Goal: Task Accomplishment & Management: Use online tool/utility

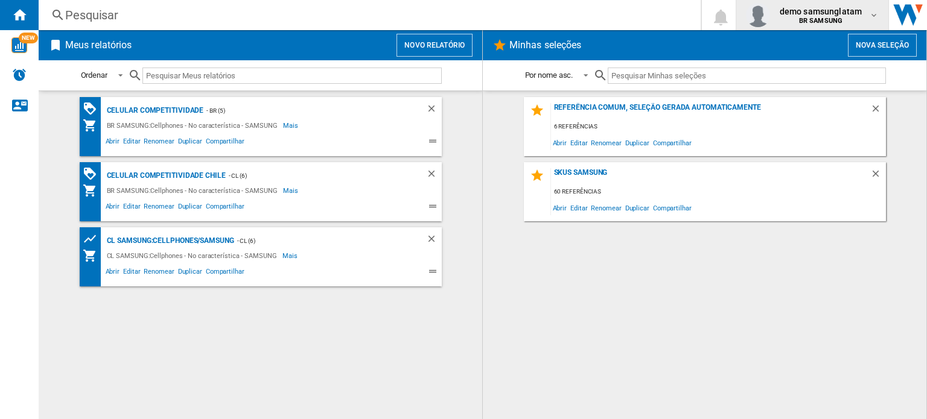
click at [816, 14] on span "demo samsunglatam" at bounding box center [820, 11] width 82 height 12
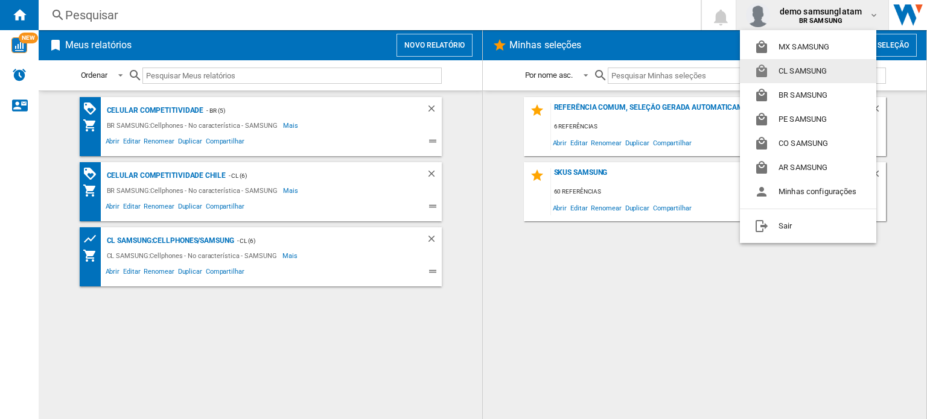
click at [791, 75] on button "CL SAMSUNG" at bounding box center [808, 71] width 136 height 24
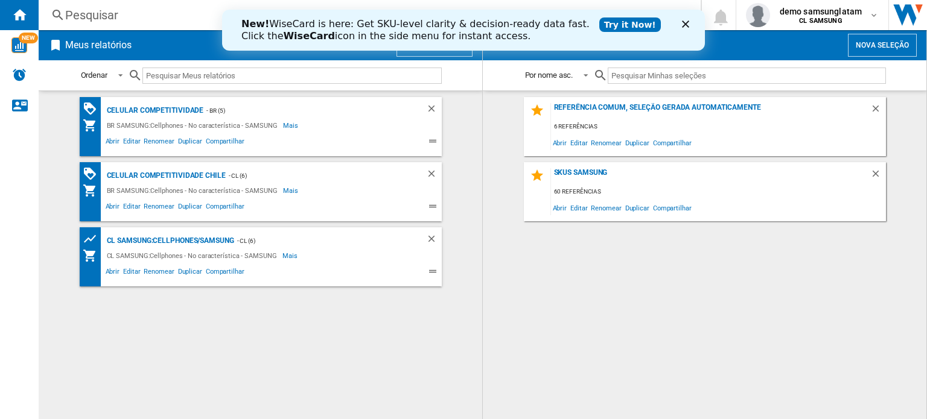
click at [687, 26] on polygon "Close" at bounding box center [685, 24] width 7 height 7
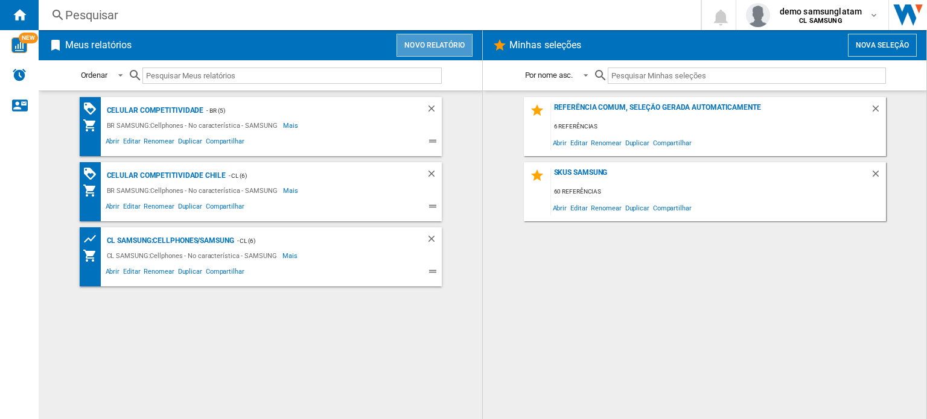
click at [440, 50] on button "Novo relatório" at bounding box center [434, 45] width 76 height 23
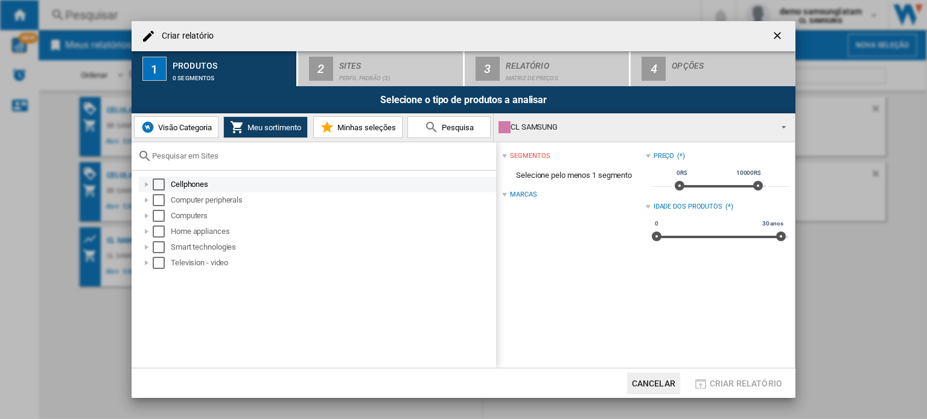
click at [159, 184] on div "Select" at bounding box center [159, 185] width 12 height 12
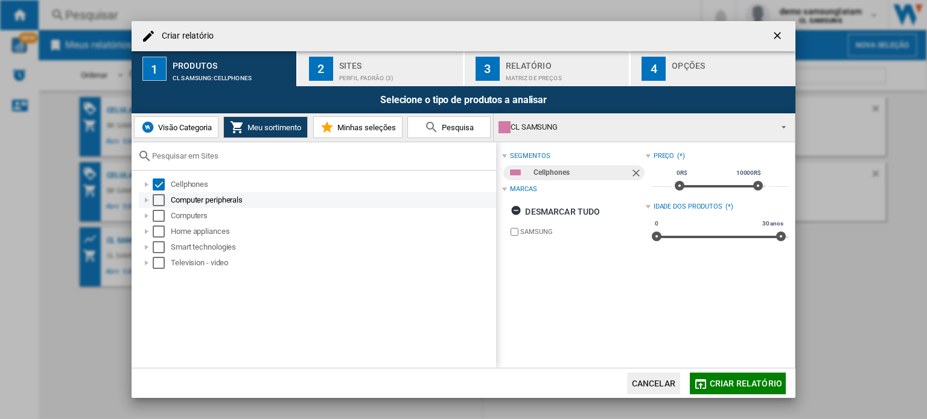
click at [158, 198] on div "Select" at bounding box center [159, 200] width 12 height 12
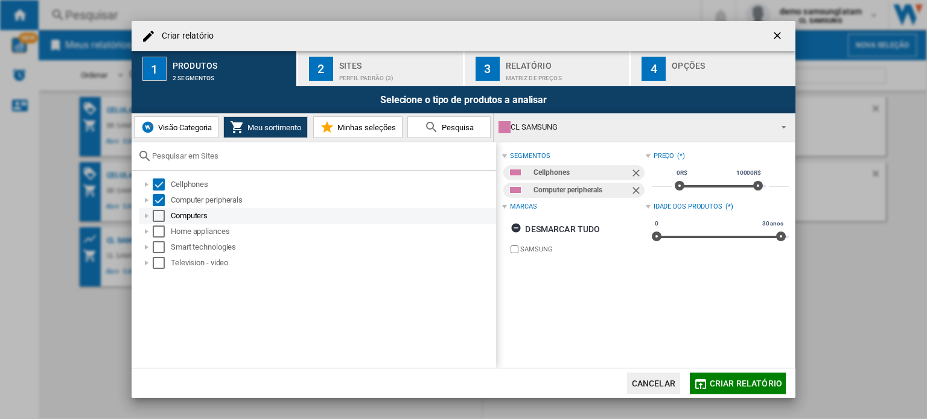
click at [157, 219] on div "Select" at bounding box center [159, 216] width 12 height 12
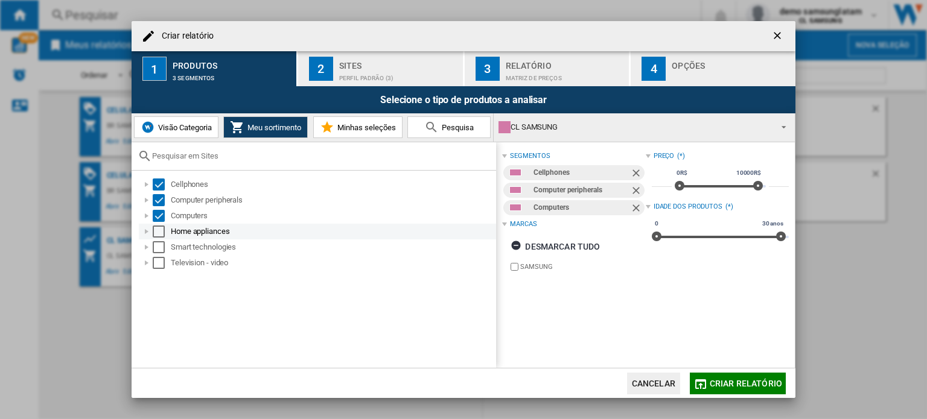
drag, startPoint x: 158, startPoint y: 230, endPoint x: 159, endPoint y: 237, distance: 6.7
click at [158, 231] on div "Select" at bounding box center [159, 232] width 12 height 12
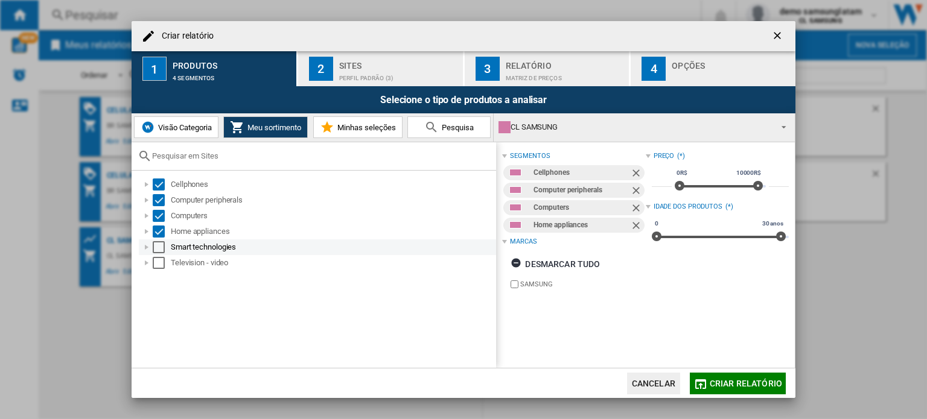
click at [159, 246] on div "Select" at bounding box center [159, 247] width 12 height 12
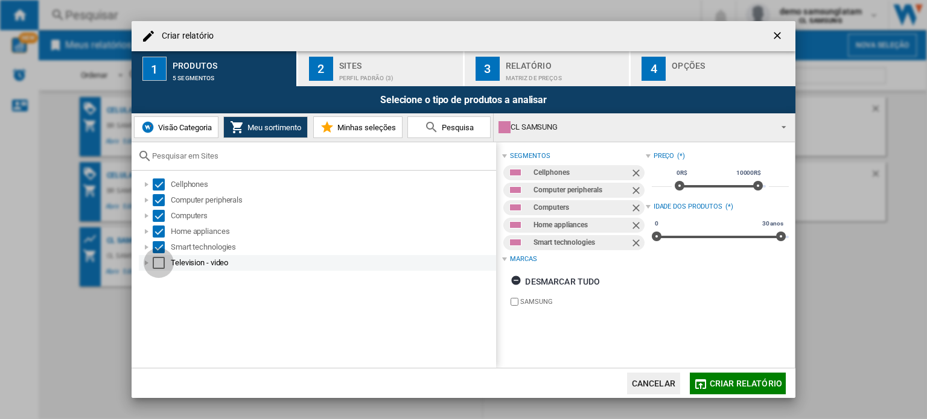
click at [159, 264] on div "Select" at bounding box center [159, 263] width 12 height 12
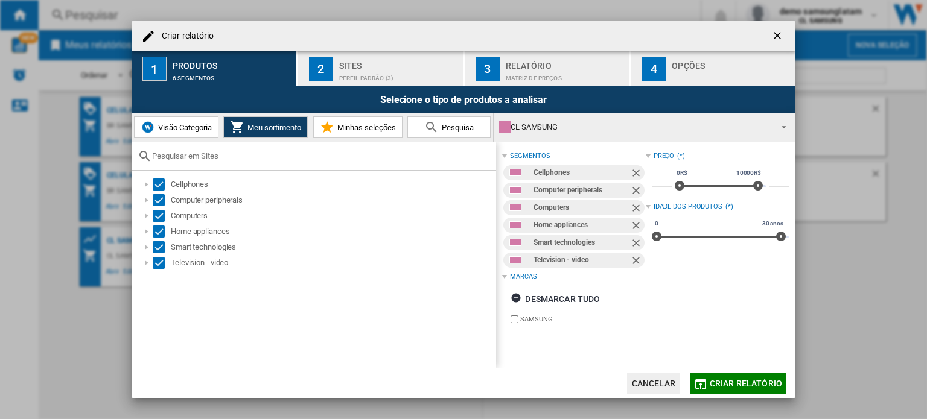
click at [393, 69] on div "Perfil padrão (3)" at bounding box center [398, 75] width 119 height 13
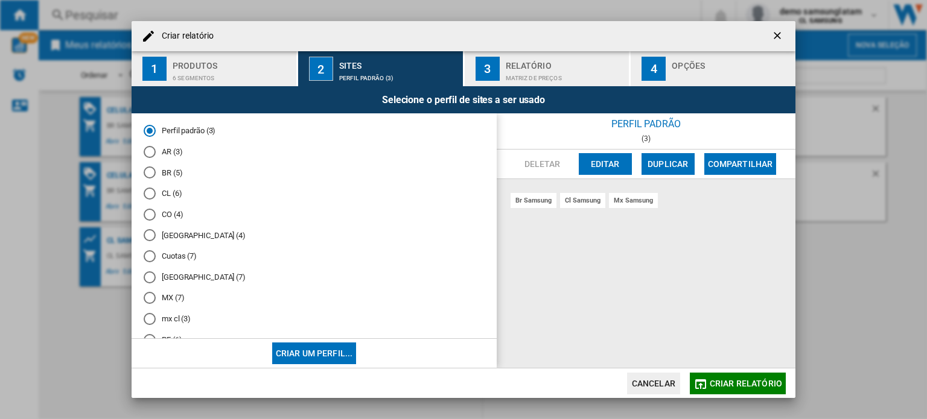
click at [168, 194] on md-radio-button "CL (6)" at bounding box center [314, 193] width 341 height 11
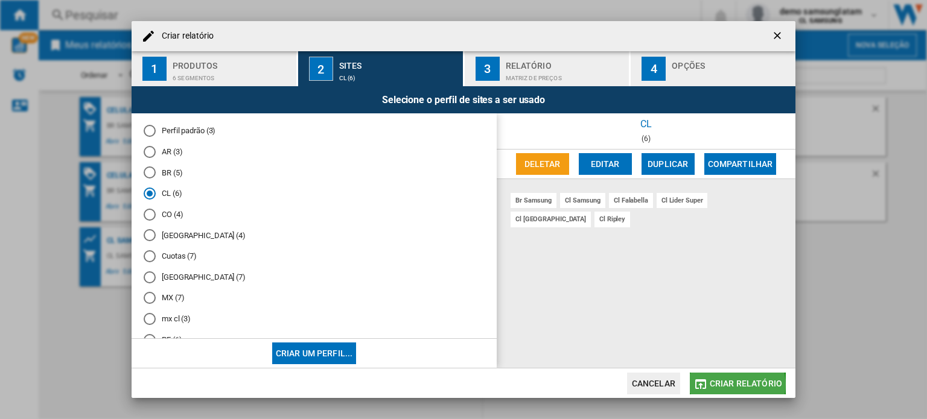
click at [736, 385] on span "Criar relatório" at bounding box center [745, 384] width 72 height 10
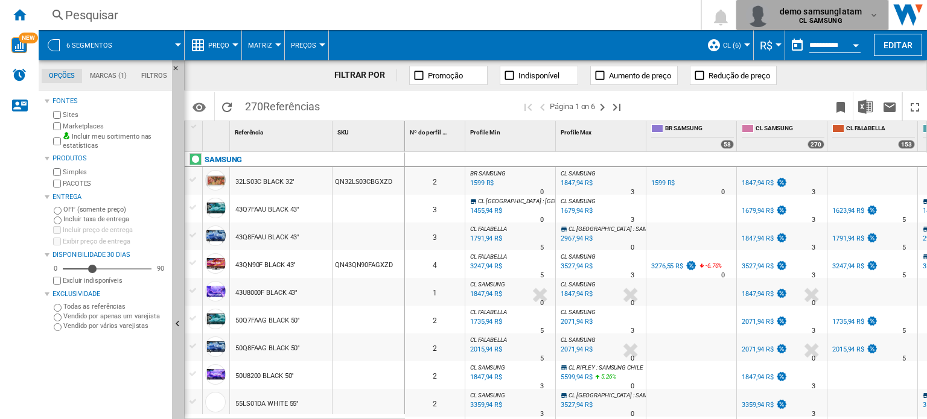
click at [837, 18] on b "CL SAMSUNG" at bounding box center [820, 21] width 43 height 8
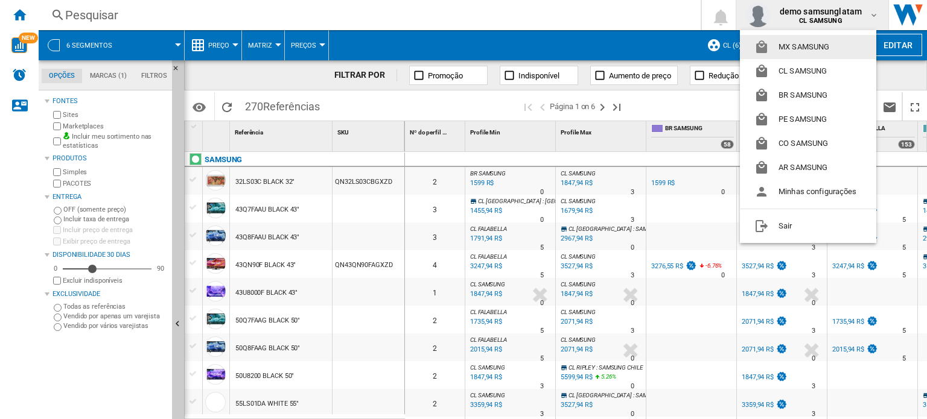
click at [827, 16] on md-backdrop at bounding box center [463, 209] width 927 height 419
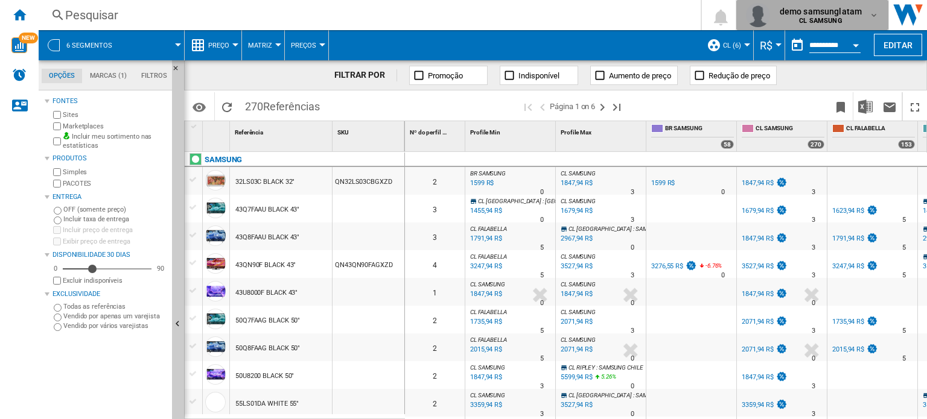
click at [827, 16] on span "demo samsunglatam" at bounding box center [820, 11] width 82 height 12
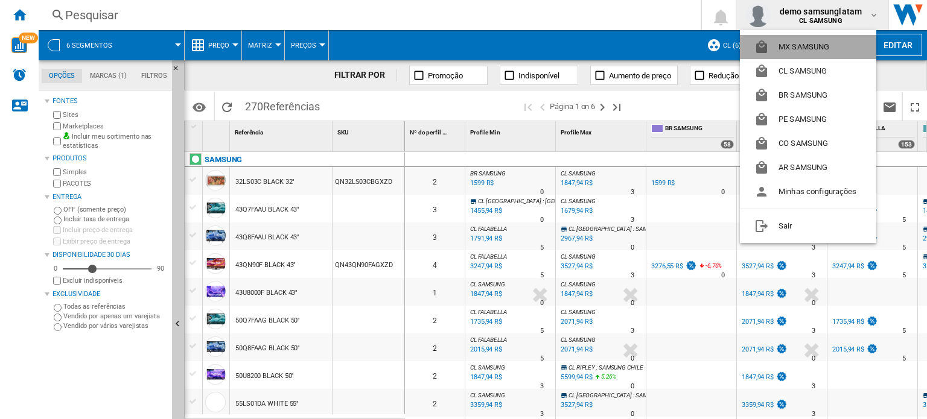
click at [814, 50] on button "MX SAMSUNG" at bounding box center [808, 47] width 136 height 24
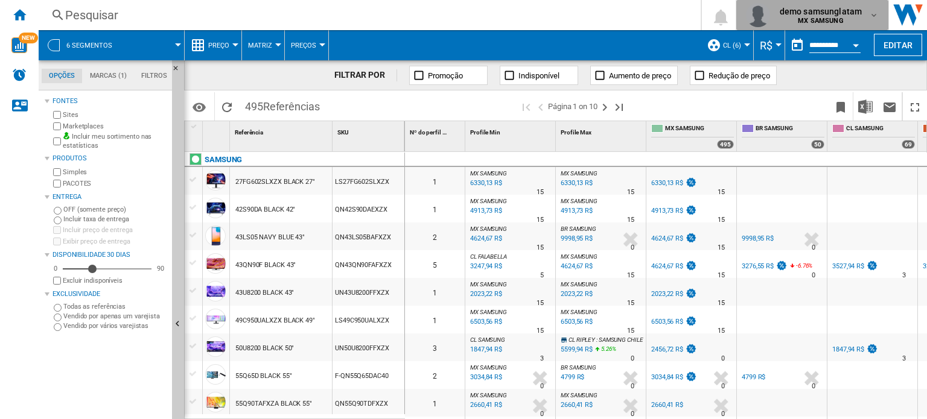
click at [833, 15] on span "demo samsunglatam" at bounding box center [820, 11] width 82 height 12
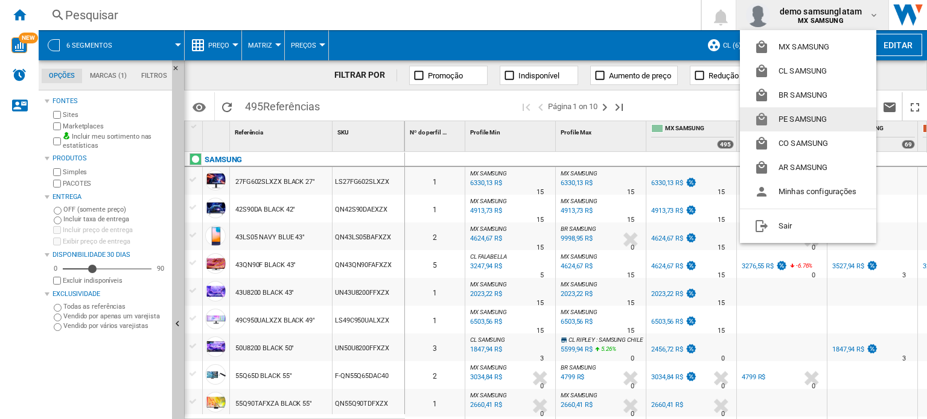
click at [613, 48] on md-backdrop at bounding box center [463, 209] width 927 height 419
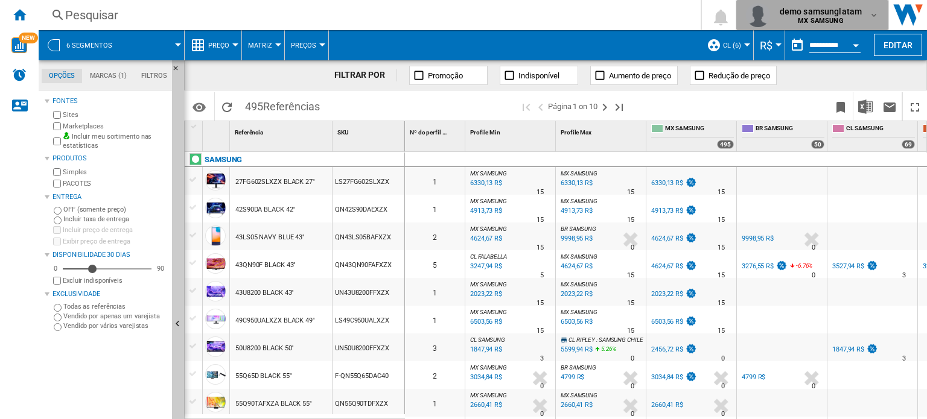
click at [816, 18] on b "MX SAMSUNG" at bounding box center [820, 21] width 45 height 8
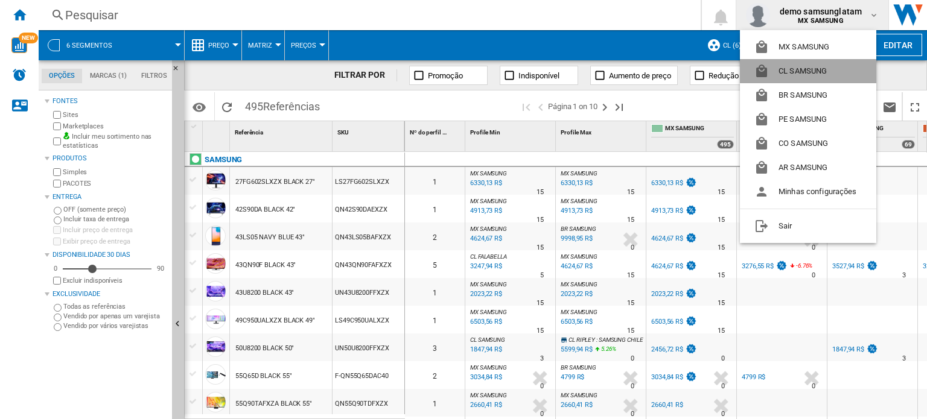
click at [828, 72] on button "CL SAMSUNG" at bounding box center [808, 71] width 136 height 24
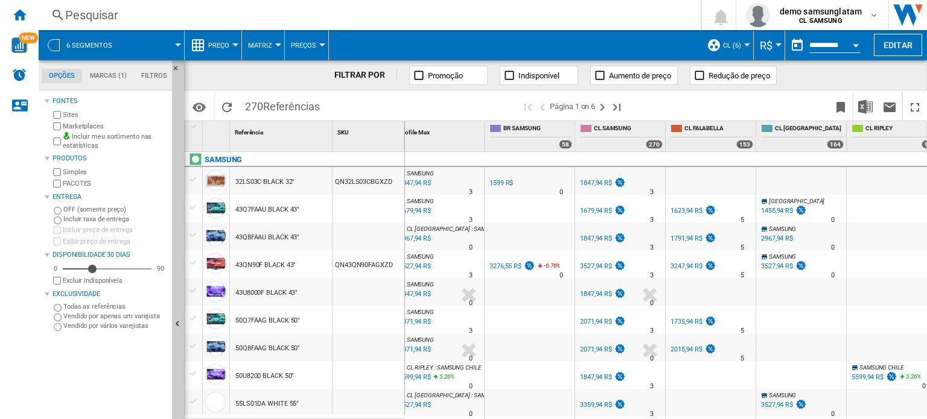
scroll to position [0, 177]
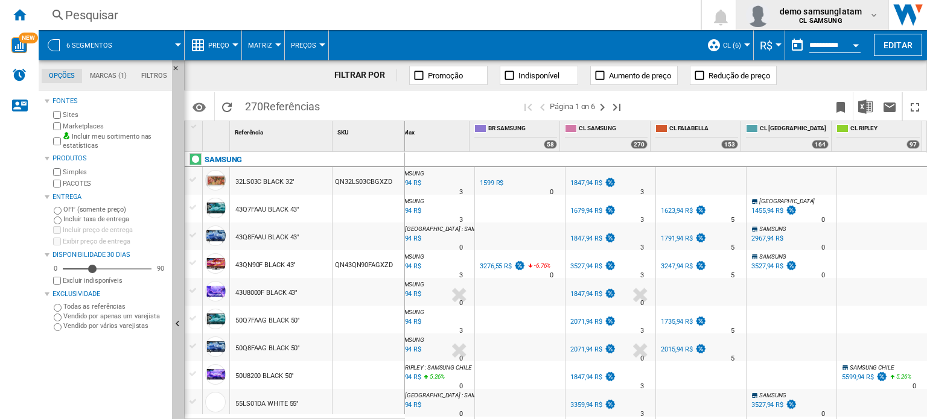
click at [819, 19] on b "CL SAMSUNG" at bounding box center [820, 21] width 43 height 8
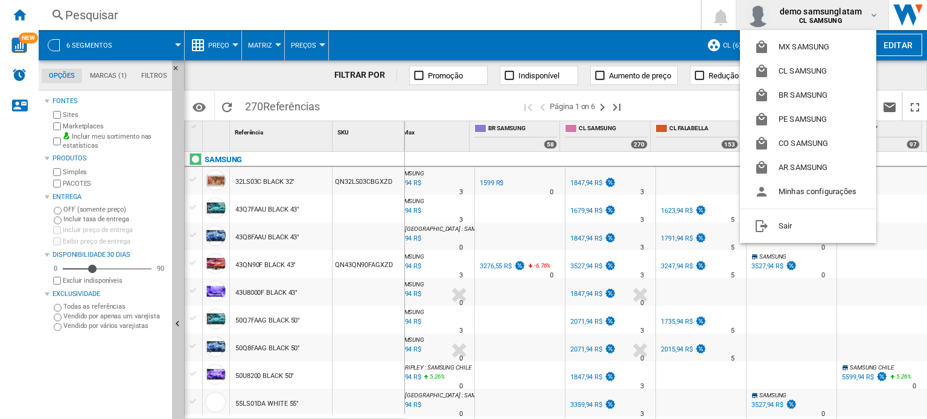
click at [148, 45] on md-backdrop at bounding box center [463, 209] width 927 height 419
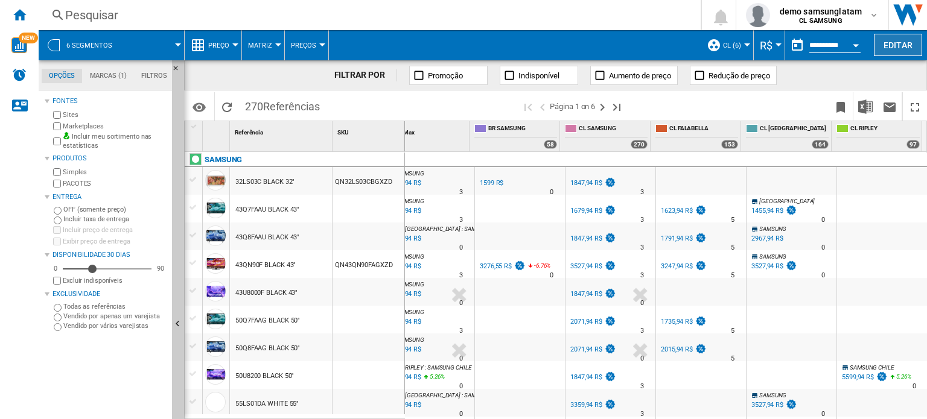
click at [903, 44] on button "Editar" at bounding box center [898, 45] width 48 height 22
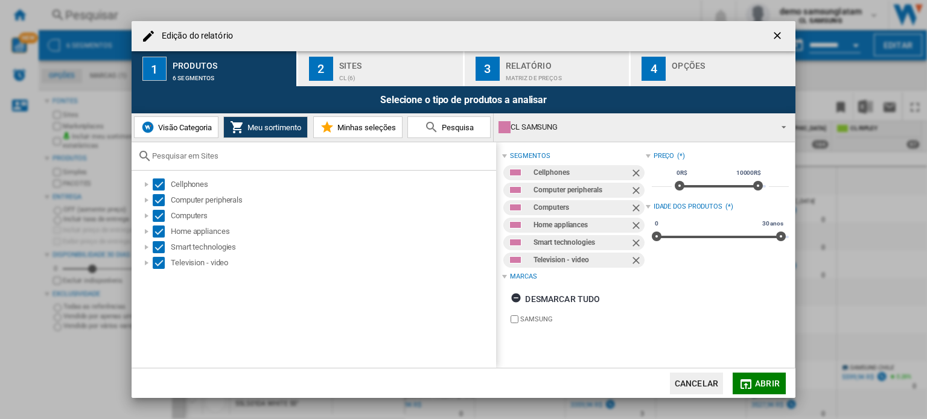
click at [335, 81] on button "2 Sites CL (6)" at bounding box center [381, 68] width 166 height 35
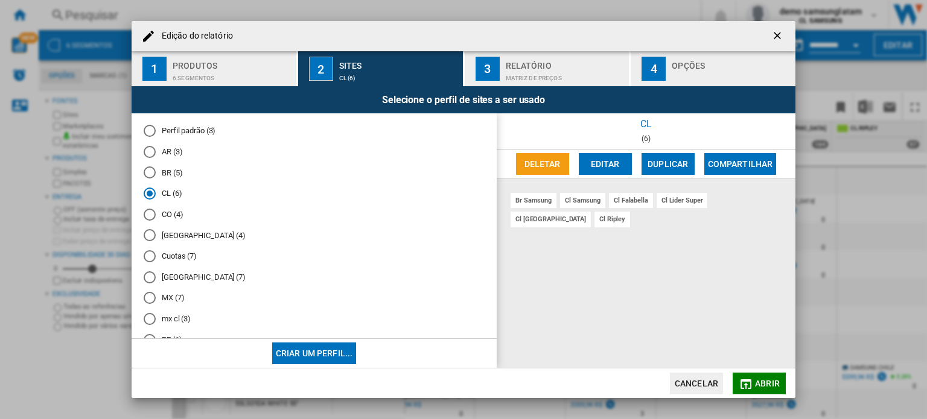
click at [630, 164] on button "Editar" at bounding box center [605, 164] width 53 height 22
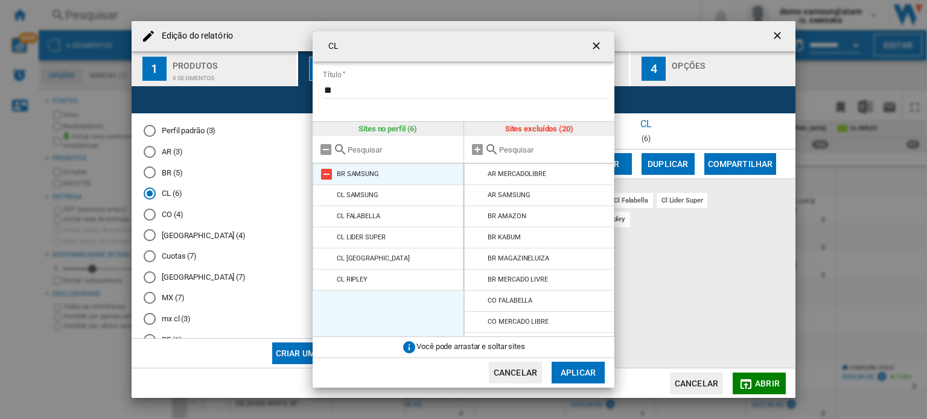
click at [328, 175] on md-icon at bounding box center [326, 174] width 14 height 14
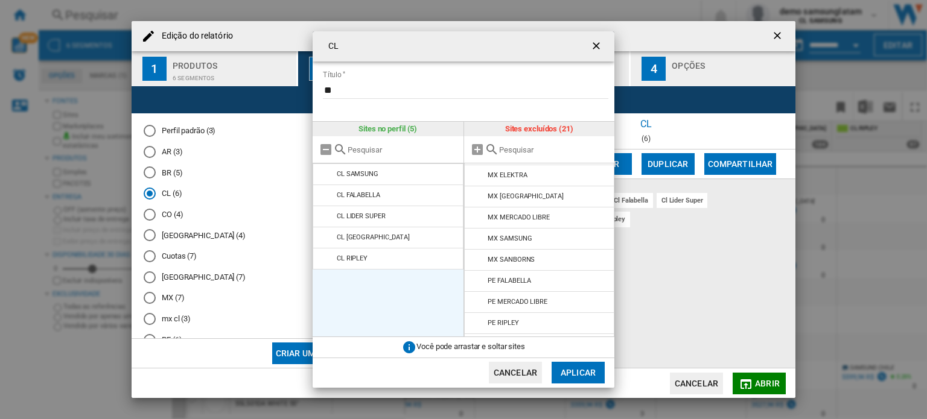
scroll to position [270, 0]
click at [590, 376] on button "Aplicar" at bounding box center [577, 373] width 53 height 22
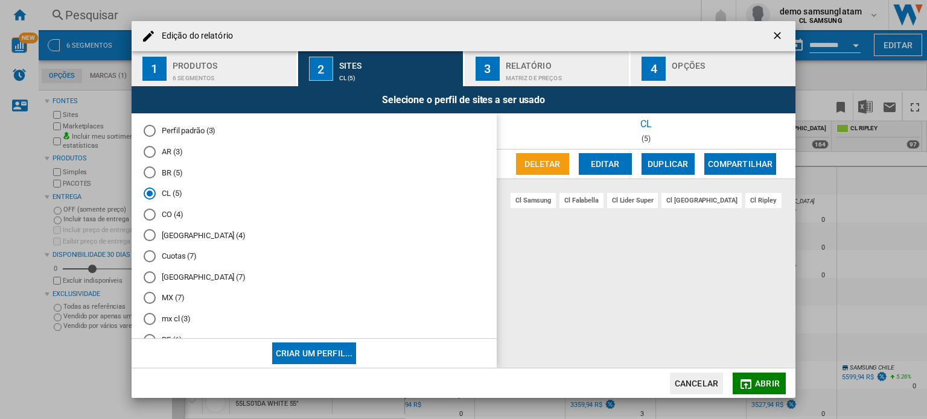
click at [768, 382] on span "Abrir" at bounding box center [767, 384] width 25 height 10
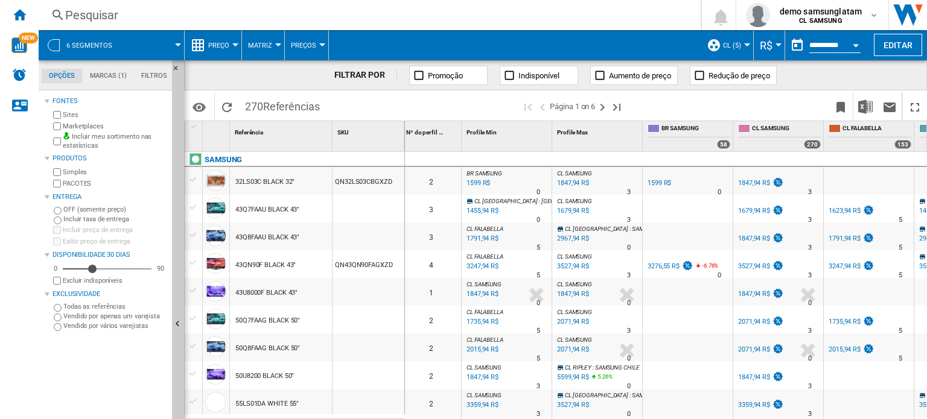
scroll to position [0, 0]
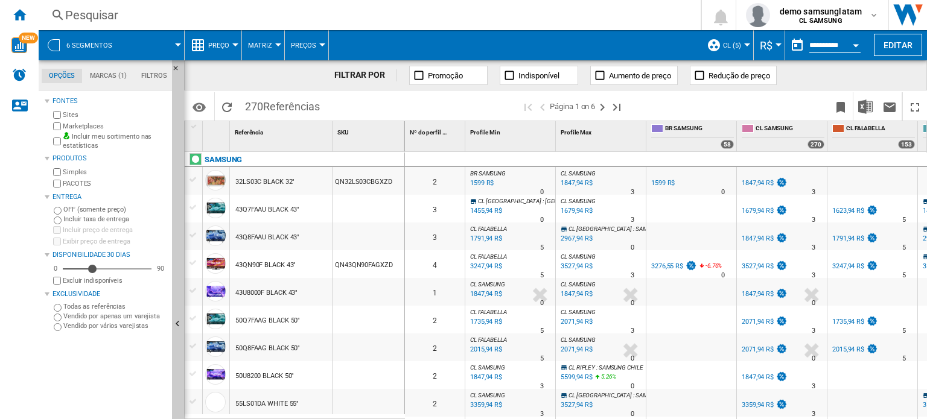
click at [731, 43] on span "CL (5)" at bounding box center [732, 46] width 18 height 8
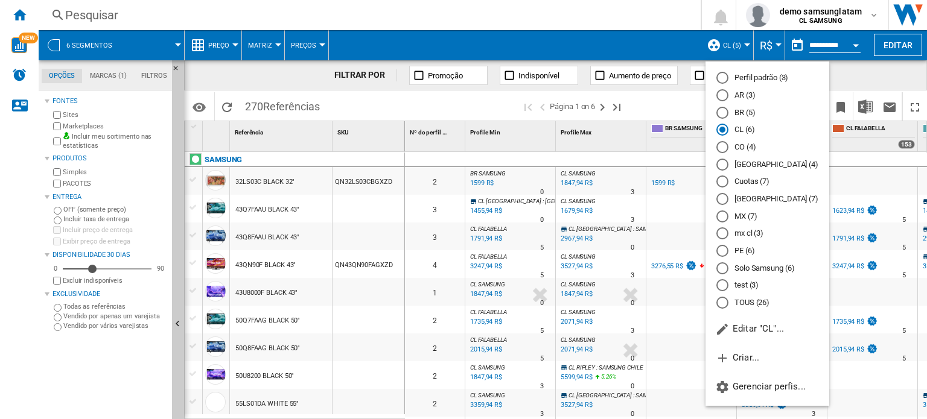
click at [731, 43] on md-backdrop at bounding box center [463, 209] width 927 height 419
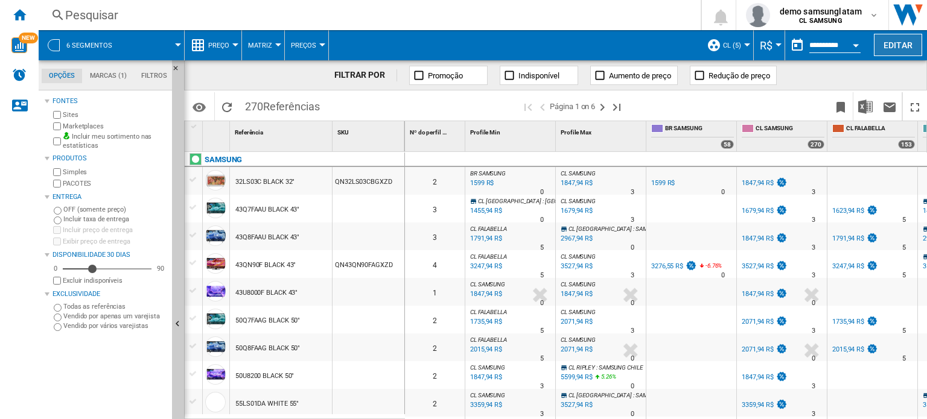
click at [901, 47] on button "Editar" at bounding box center [898, 45] width 48 height 22
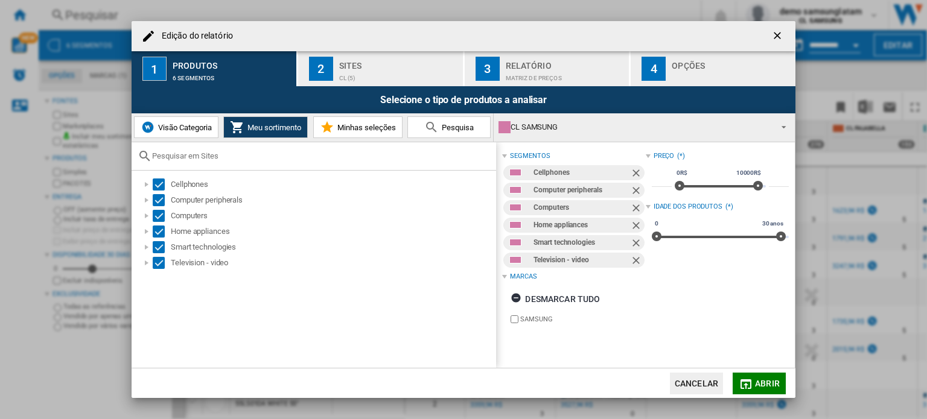
click at [396, 72] on div "CL (5)" at bounding box center [398, 75] width 119 height 13
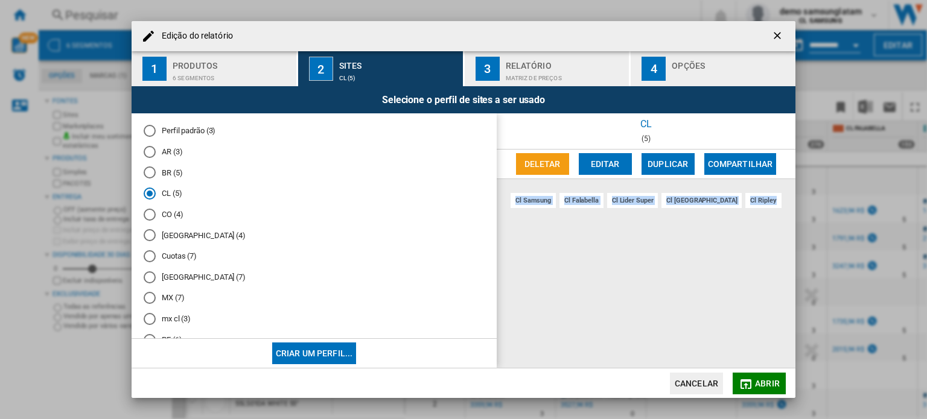
drag, startPoint x: 743, startPoint y: 202, endPoint x: 516, endPoint y: 202, distance: 227.4
click at [516, 202] on div "cl samsung [PERSON_NAME] [PERSON_NAME] super cl paris [PERSON_NAME]" at bounding box center [646, 273] width 299 height 189
copy div "cl samsung [PERSON_NAME] [PERSON_NAME] super cl paris [PERSON_NAME]"
click at [163, 195] on md-radio-button "CL (5)" at bounding box center [314, 193] width 341 height 11
click at [776, 36] on ng-md-icon "getI18NText('BUTTONS.CLOSE_DIALOG')" at bounding box center [778, 37] width 14 height 14
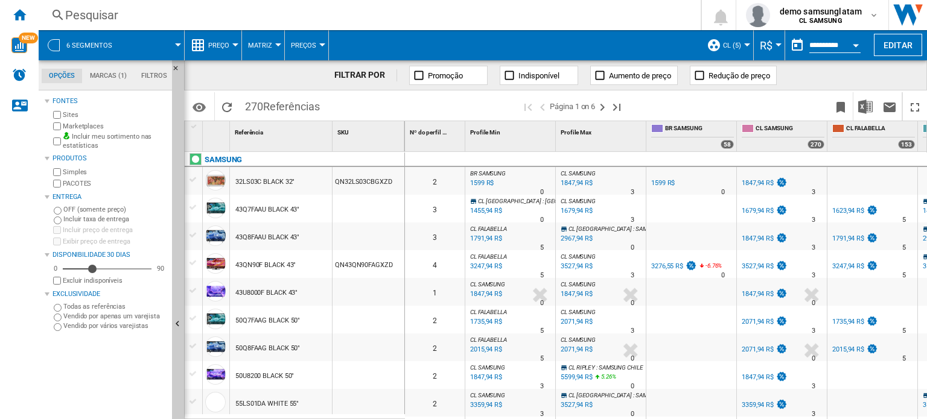
click at [136, 33] on span at bounding box center [153, 45] width 49 height 30
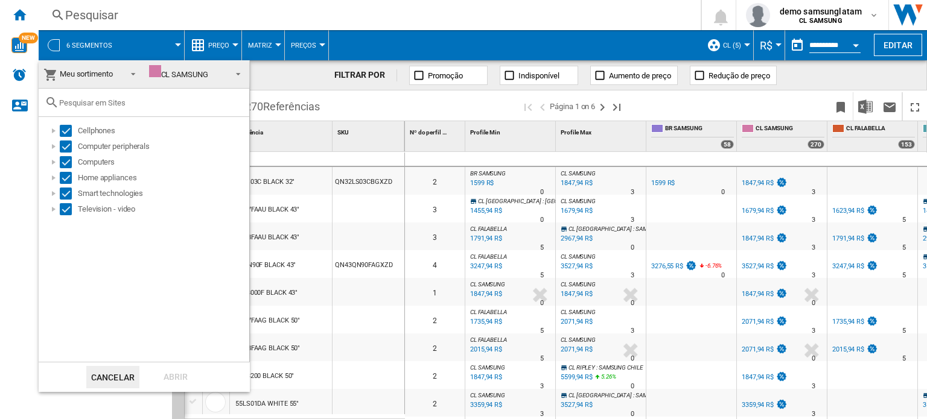
click at [77, 74] on span "Meu sortimento" at bounding box center [86, 73] width 53 height 9
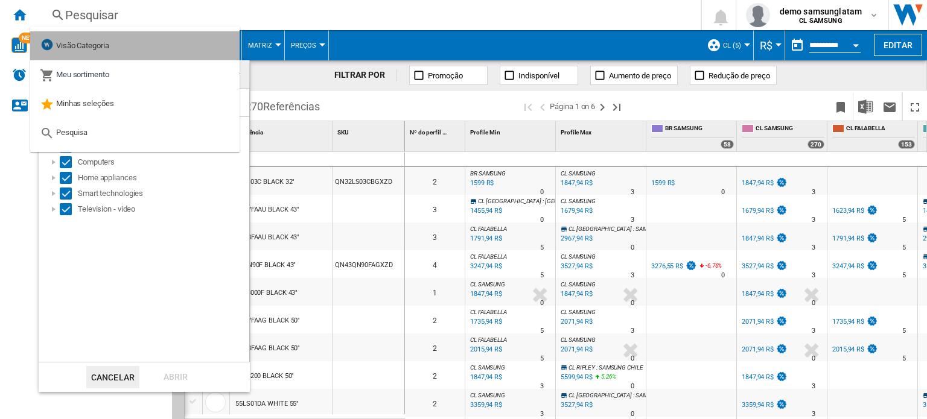
click at [105, 43] on span "Visão Categoria" at bounding box center [82, 45] width 53 height 9
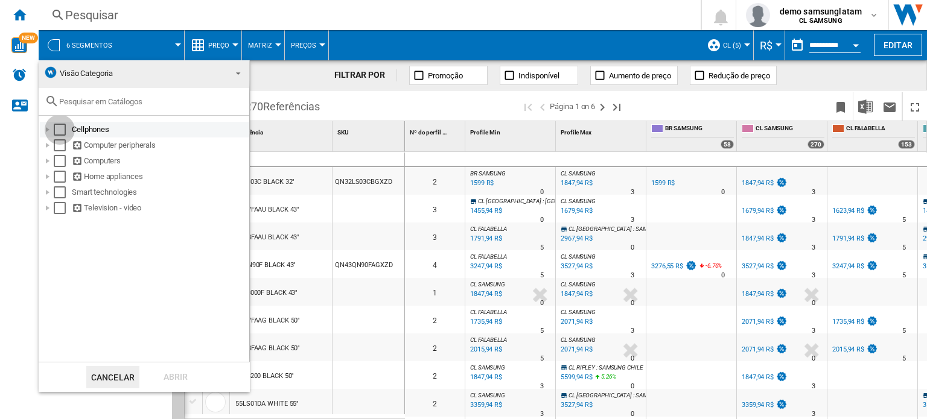
click at [54, 125] on div "Select" at bounding box center [60, 130] width 12 height 12
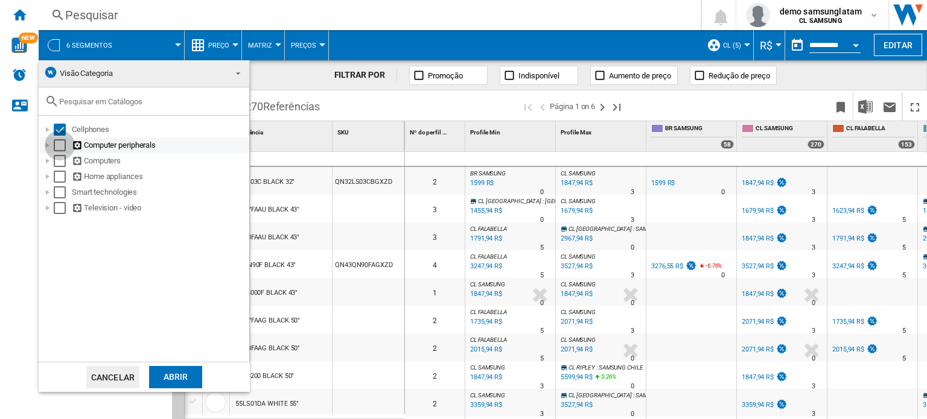
click at [57, 142] on div "Select" at bounding box center [60, 145] width 12 height 12
click at [59, 164] on div "Select" at bounding box center [60, 161] width 12 height 12
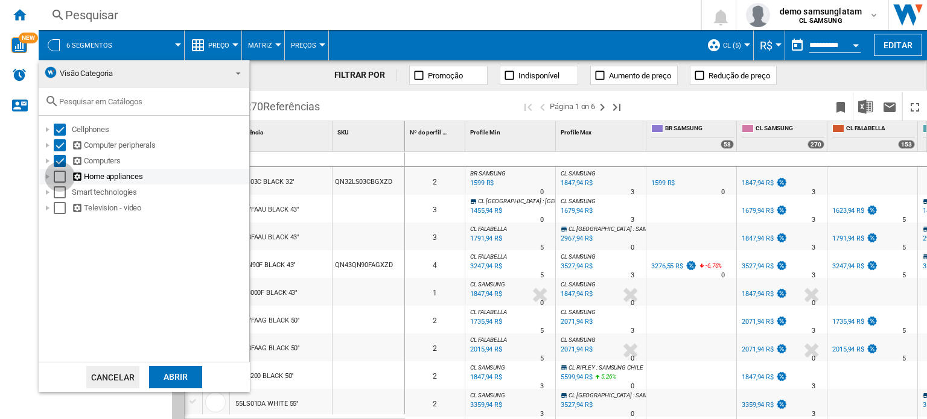
click at [59, 180] on div "Select" at bounding box center [60, 177] width 12 height 12
drag, startPoint x: 59, startPoint y: 194, endPoint x: 59, endPoint y: 204, distance: 9.7
click at [59, 195] on div "Select" at bounding box center [60, 192] width 12 height 12
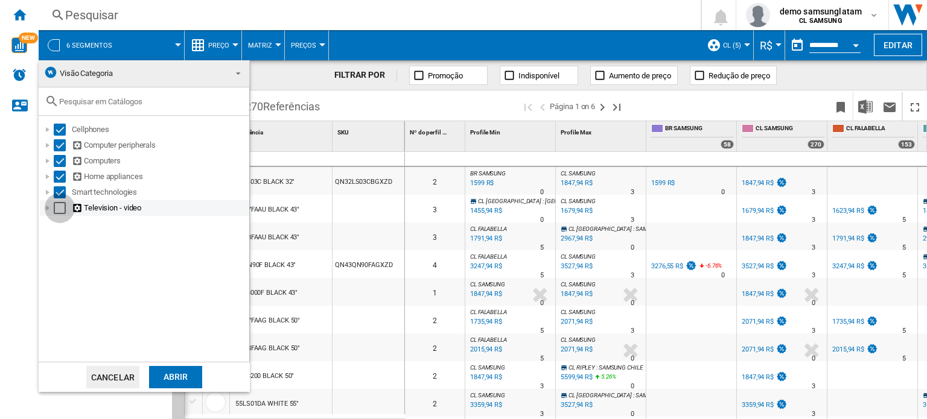
click at [59, 208] on div "Select" at bounding box center [60, 208] width 12 height 12
click at [159, 380] on div "Abrir" at bounding box center [175, 377] width 53 height 22
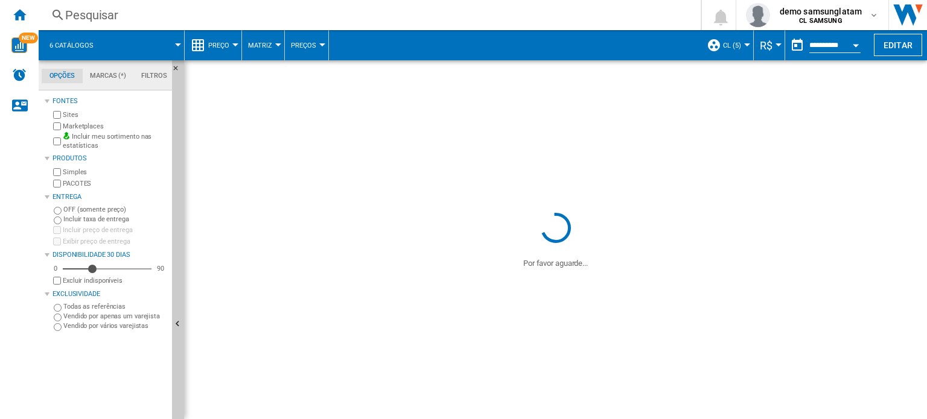
click at [133, 44] on span at bounding box center [144, 45] width 68 height 30
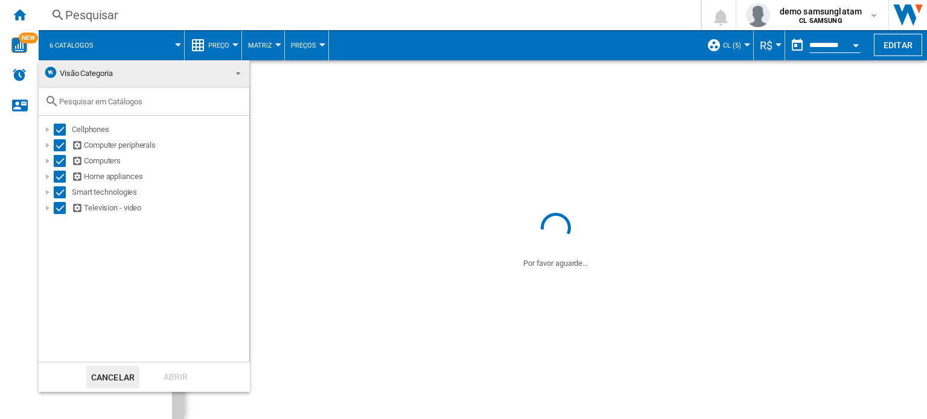
click at [118, 73] on span "Visão Categoria" at bounding box center [134, 73] width 182 height 17
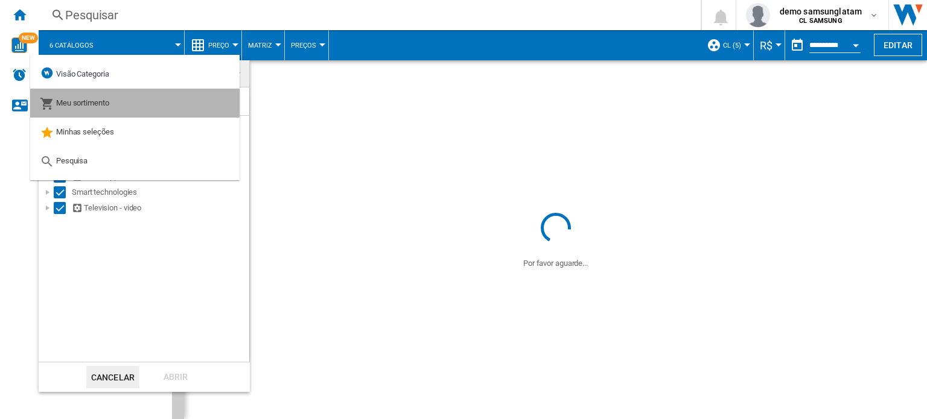
click at [104, 104] on span "Meu sortimento" at bounding box center [82, 102] width 53 height 9
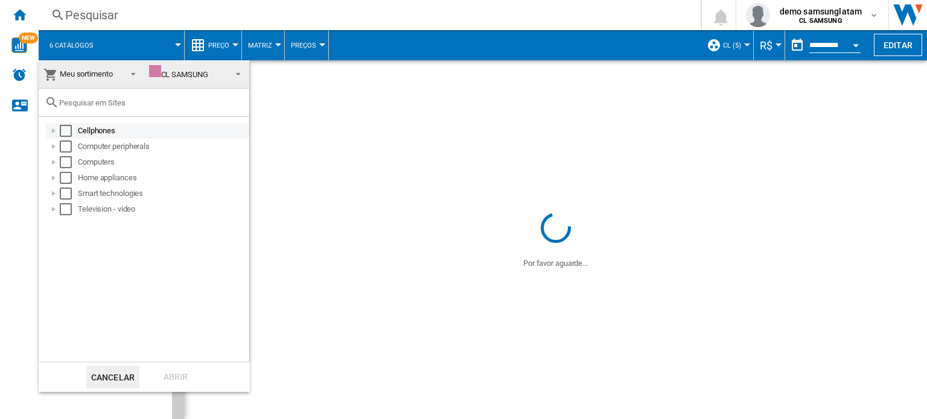
click at [68, 132] on div "Select" at bounding box center [66, 131] width 12 height 12
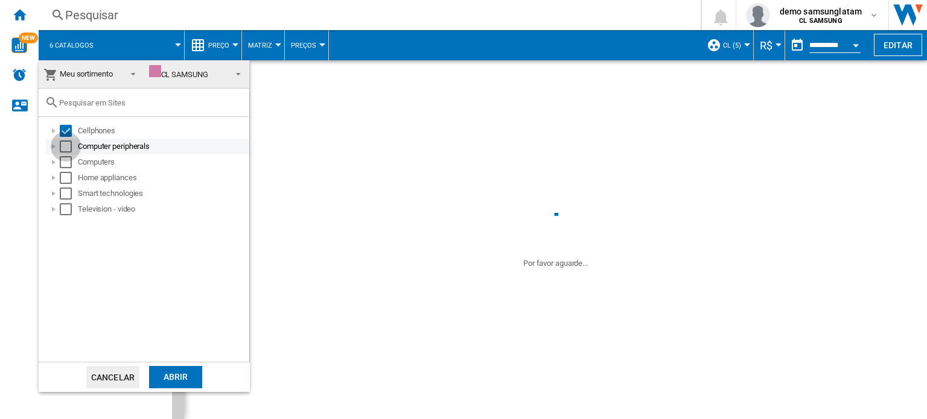
click at [68, 142] on div "Select" at bounding box center [66, 147] width 12 height 12
click at [66, 159] on div "Select" at bounding box center [66, 162] width 12 height 12
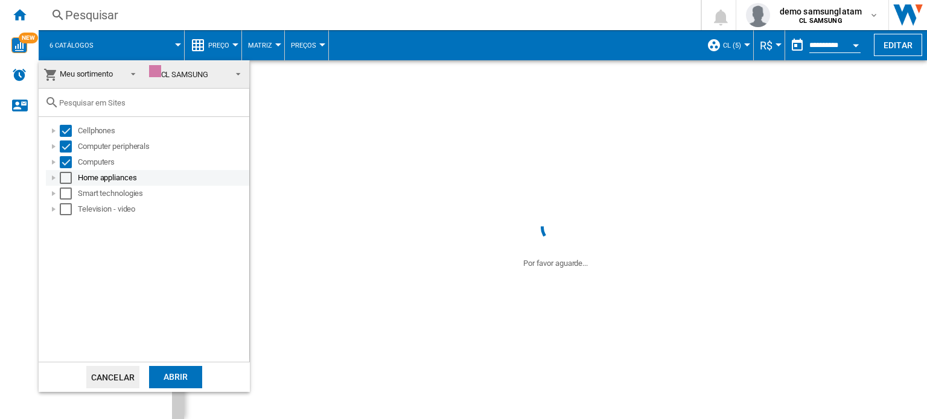
click at [66, 177] on div "Select" at bounding box center [66, 178] width 12 height 12
click at [65, 191] on div "Select" at bounding box center [66, 194] width 12 height 12
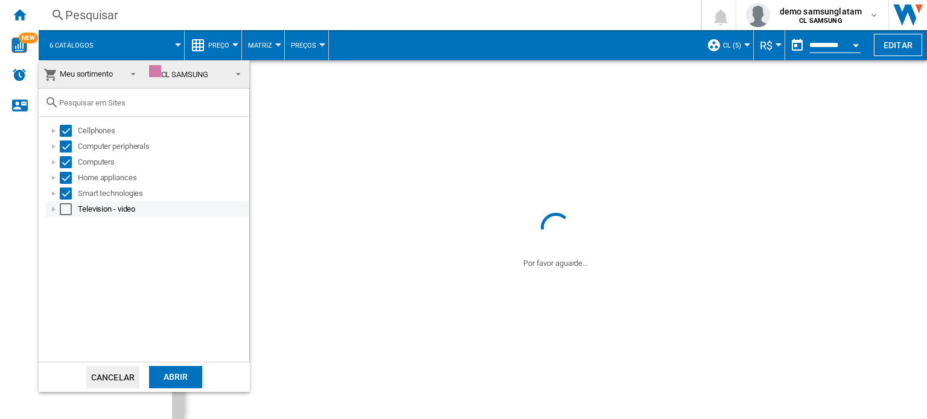
click at [64, 209] on div "Select" at bounding box center [66, 209] width 12 height 12
click at [180, 374] on div "Abrir" at bounding box center [175, 377] width 53 height 22
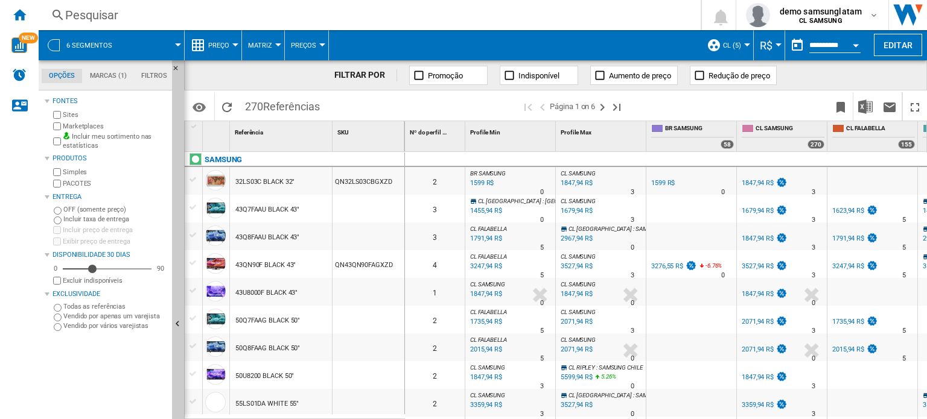
click at [227, 48] on span "Preço" at bounding box center [218, 46] width 21 height 8
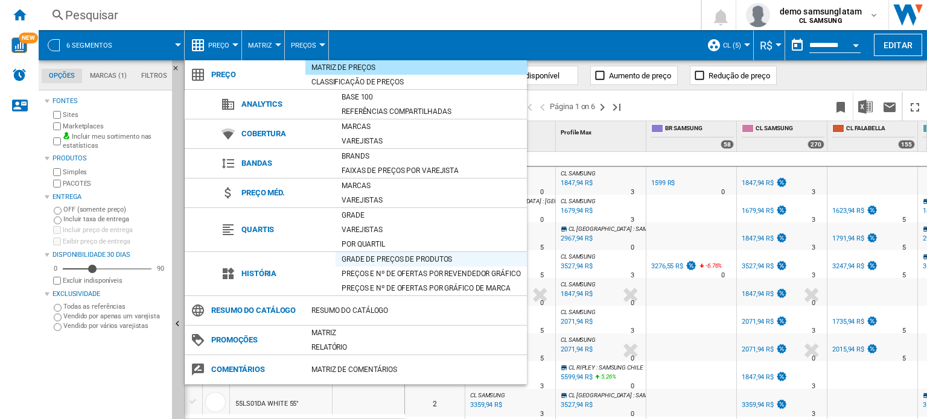
click at [419, 258] on div "Grade de preços de produtos" at bounding box center [430, 259] width 191 height 12
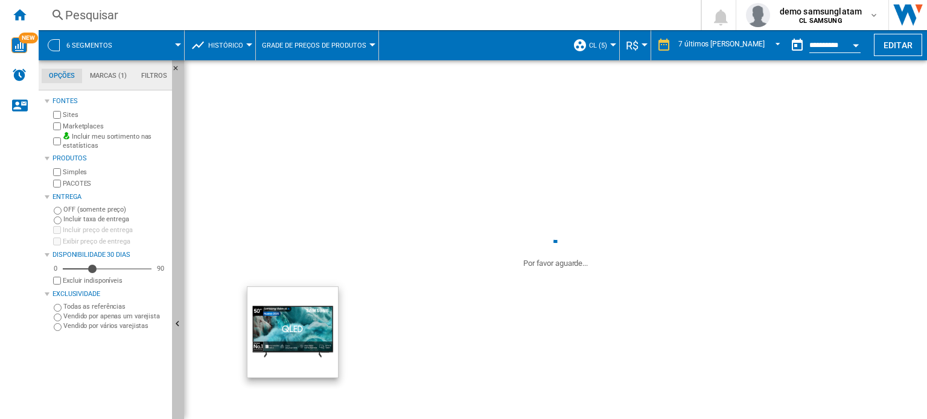
click at [176, 316] on button "Ocultar" at bounding box center [178, 324] width 12 height 529
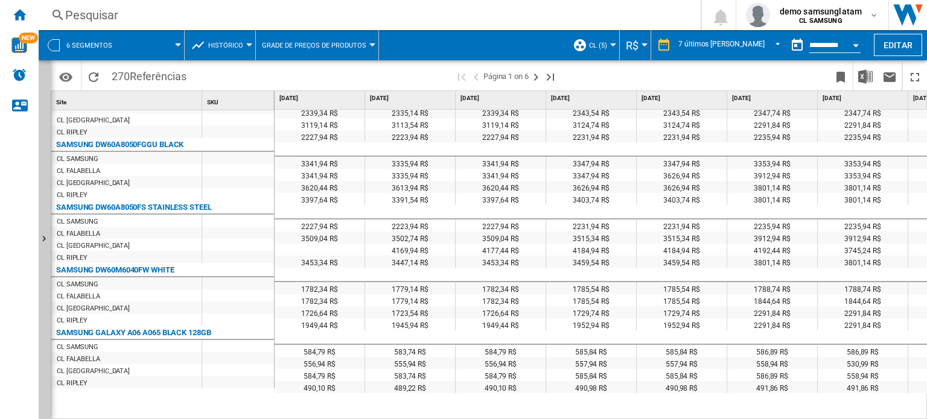
click at [317, 244] on div at bounding box center [320, 250] width 90 height 12
drag, startPoint x: 65, startPoint y: 246, endPoint x: 94, endPoint y: 246, distance: 29.6
click at [94, 246] on div "CL [GEOGRAPHIC_DATA]" at bounding box center [126, 245] width 150 height 12
click at [313, 244] on div at bounding box center [320, 250] width 90 height 12
click at [740, 51] on md-select-value "7 últimos [PERSON_NAME]" at bounding box center [731, 45] width 108 height 18
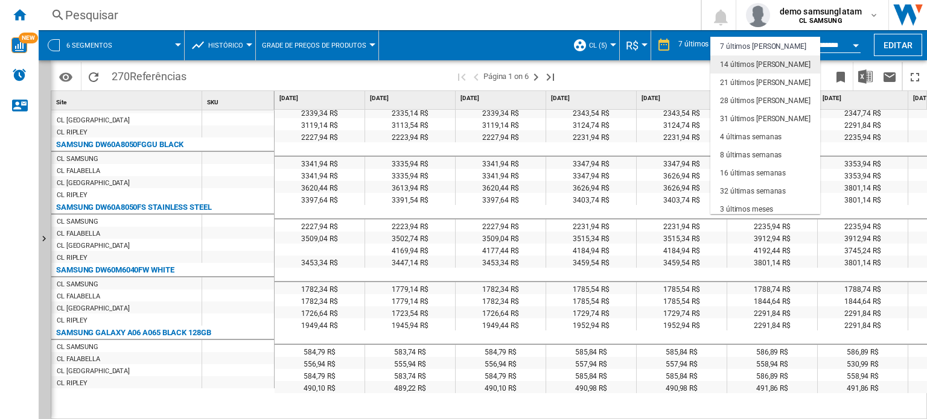
click at [740, 71] on md-option "14 últimos [PERSON_NAME]" at bounding box center [765, 65] width 110 height 18
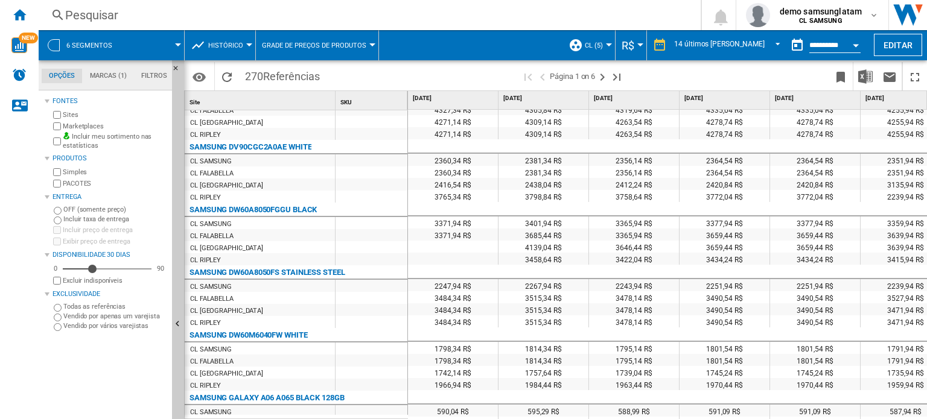
click at [474, 252] on div at bounding box center [453, 247] width 90 height 12
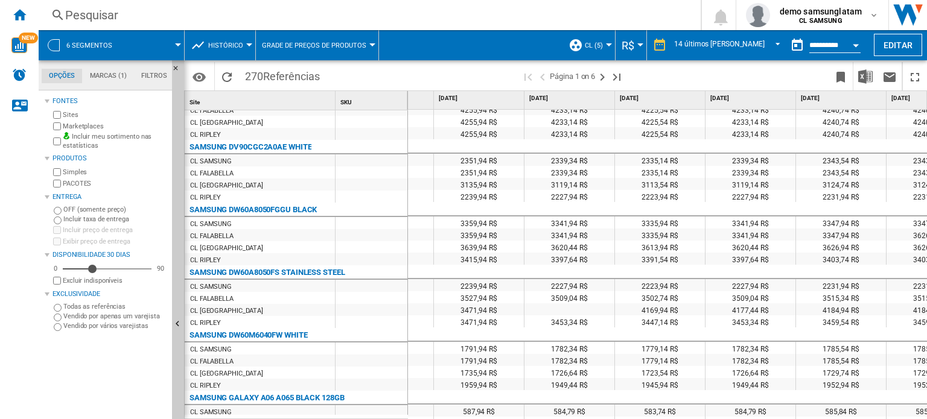
click at [634, 42] on span "R$" at bounding box center [627, 45] width 13 height 13
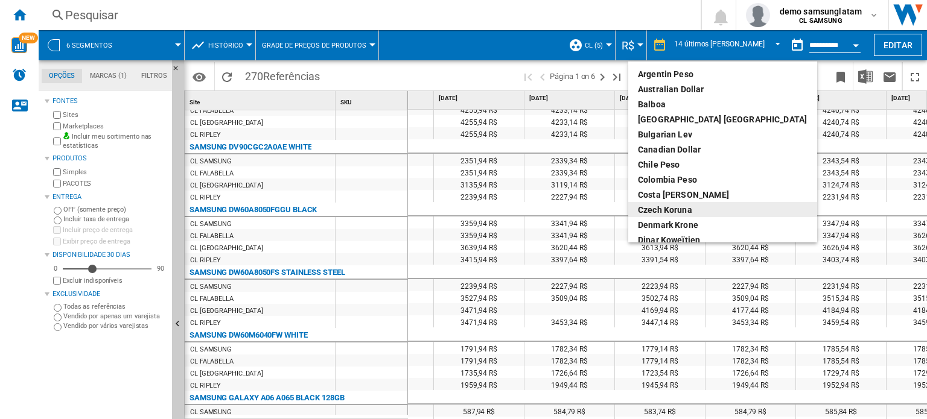
click at [228, 50] on md-backdrop at bounding box center [463, 209] width 927 height 419
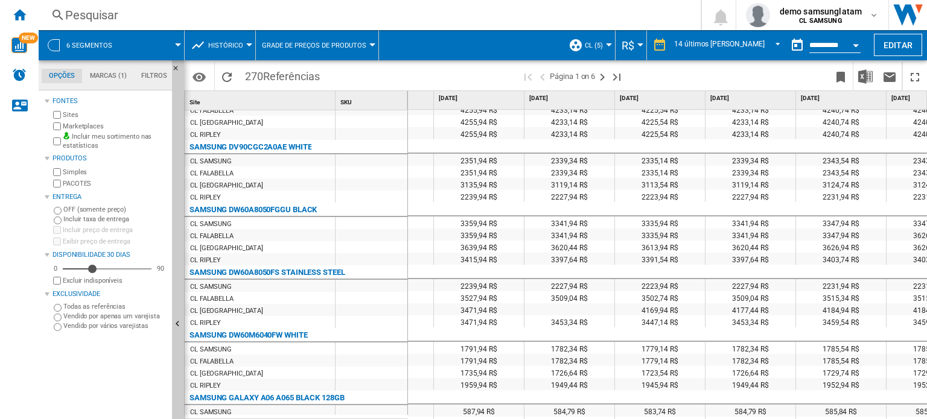
click at [230, 49] on span "Histórico" at bounding box center [225, 46] width 35 height 8
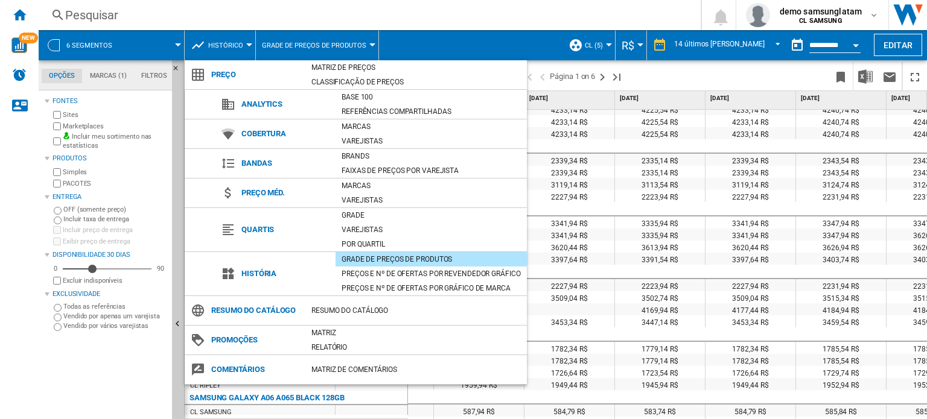
click at [680, 45] on md-backdrop at bounding box center [463, 209] width 927 height 419
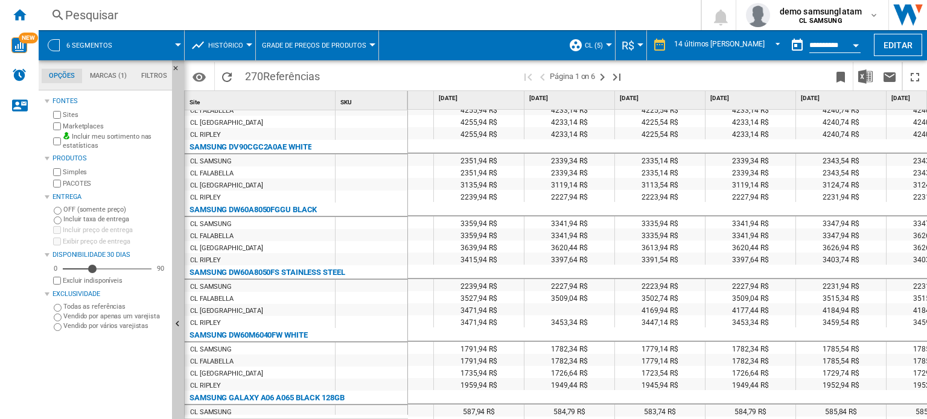
click at [634, 44] on span "R$" at bounding box center [627, 45] width 13 height 13
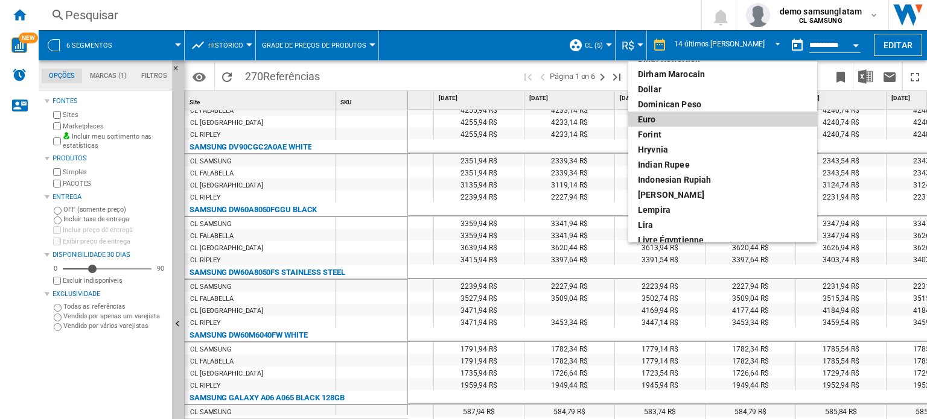
click at [668, 118] on div "euro" at bounding box center [723, 119] width 170 height 12
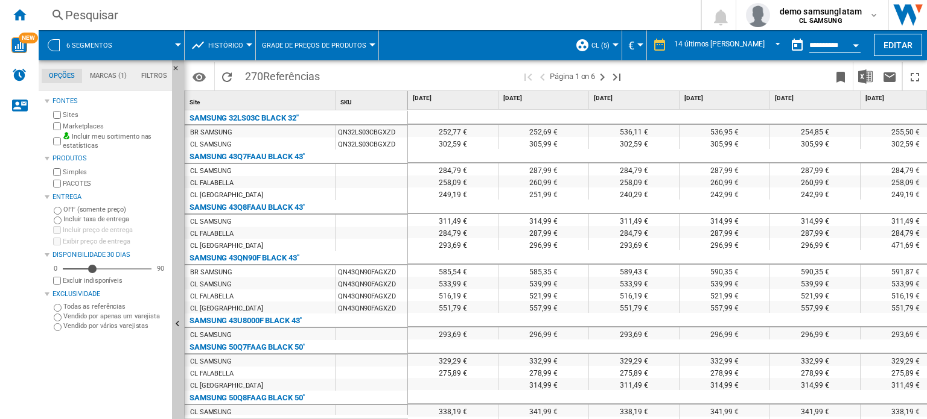
click at [643, 44] on div "Currency" at bounding box center [640, 44] width 6 height 3
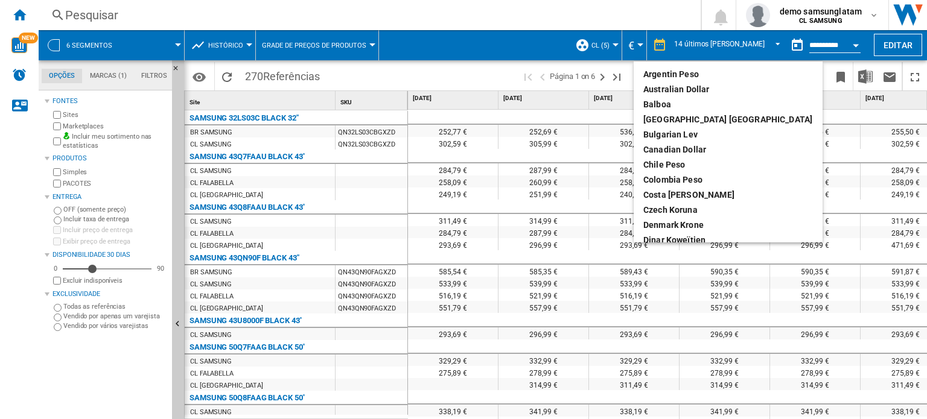
click at [252, 51] on md-backdrop at bounding box center [463, 209] width 927 height 419
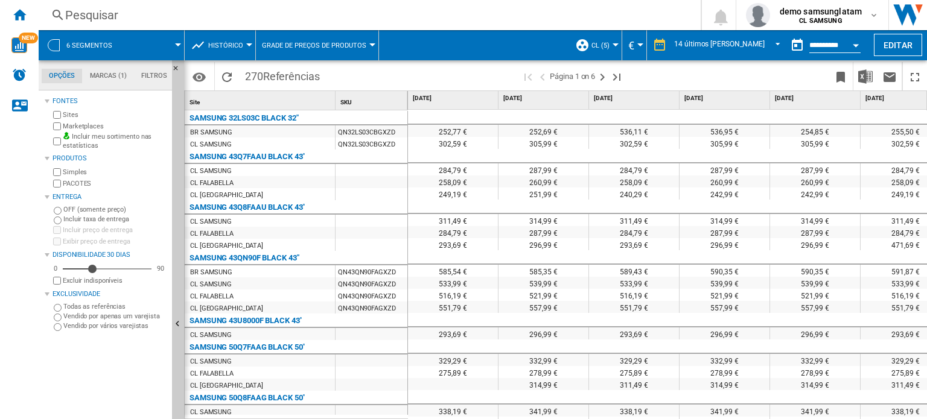
click at [220, 51] on button "Histórico" at bounding box center [228, 45] width 41 height 30
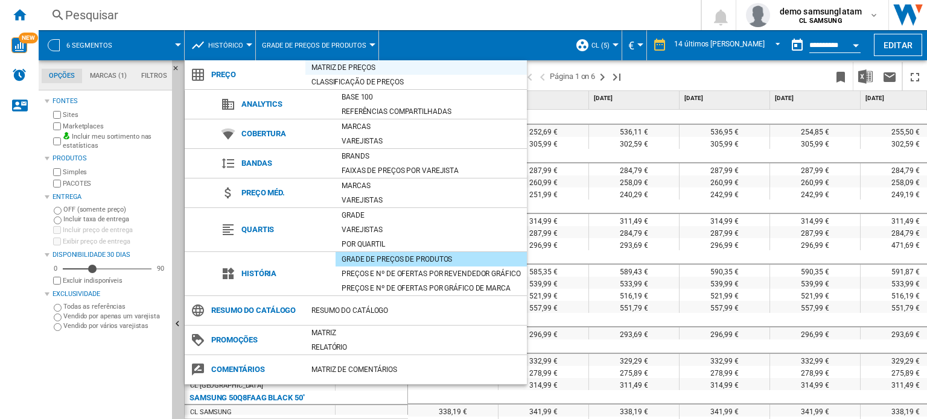
click at [355, 68] on div "Matriz de preços" at bounding box center [415, 68] width 221 height 12
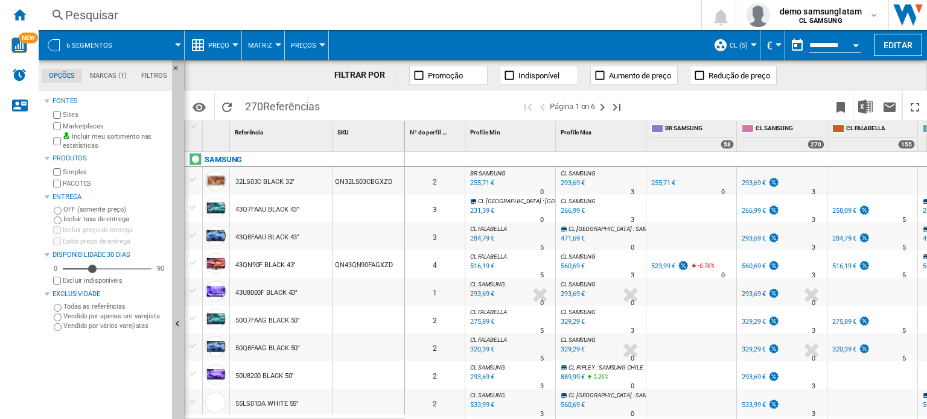
click at [772, 48] on button "€" at bounding box center [772, 45] width 12 height 30
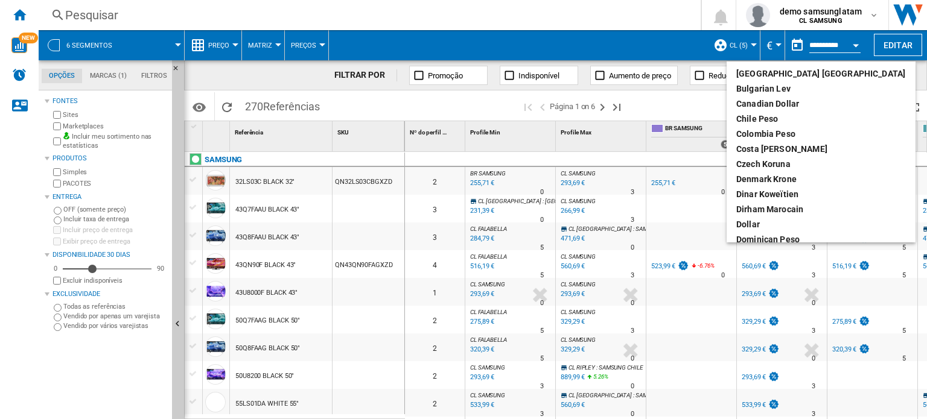
scroll to position [60, 0]
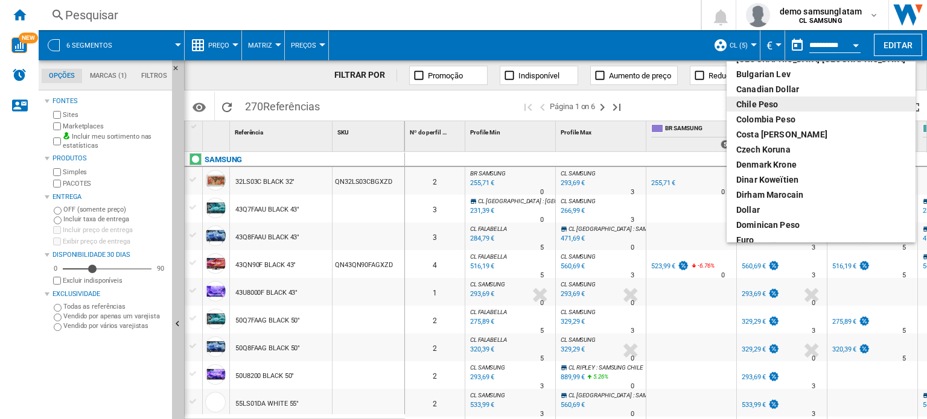
click at [795, 106] on div "Chile Peso" at bounding box center [821, 104] width 170 height 12
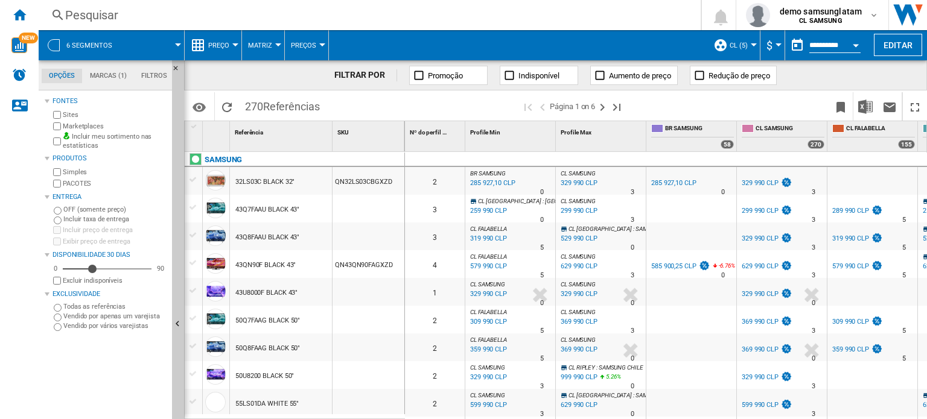
click at [736, 43] on span "CL (5)" at bounding box center [738, 46] width 18 height 8
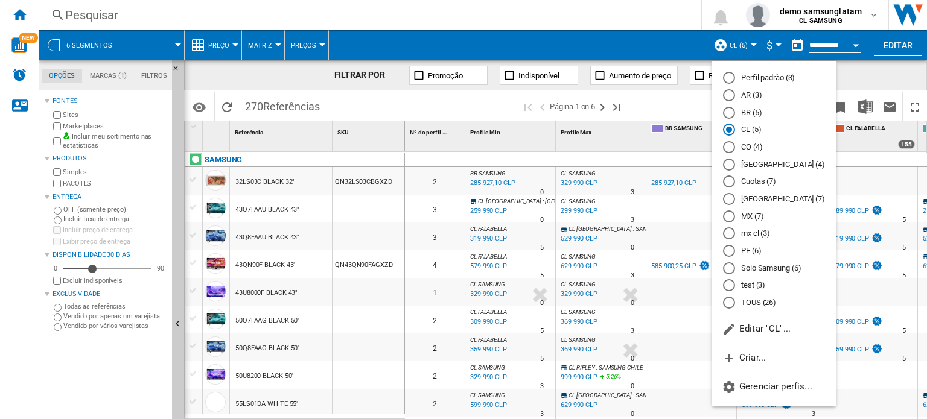
click at [768, 48] on md-backdrop at bounding box center [463, 209] width 927 height 419
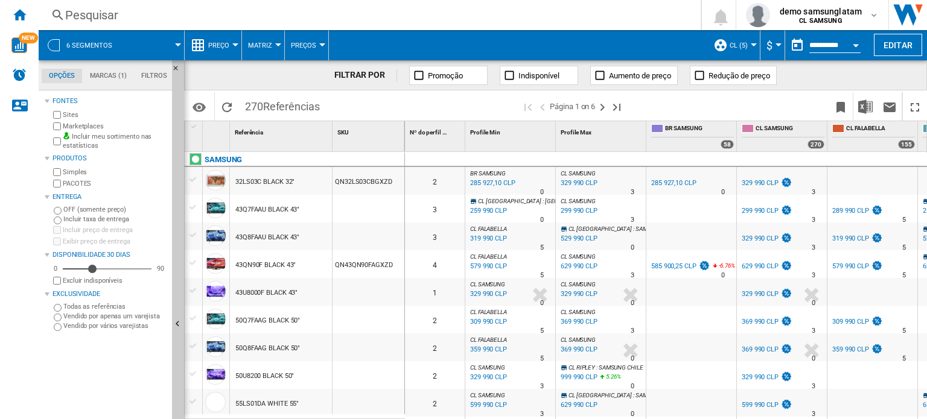
click at [768, 48] on span "$" at bounding box center [769, 45] width 6 height 13
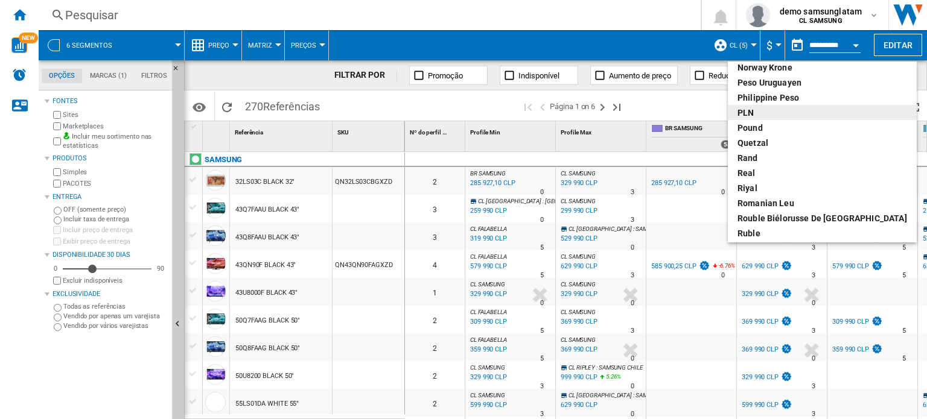
scroll to position [341, 0]
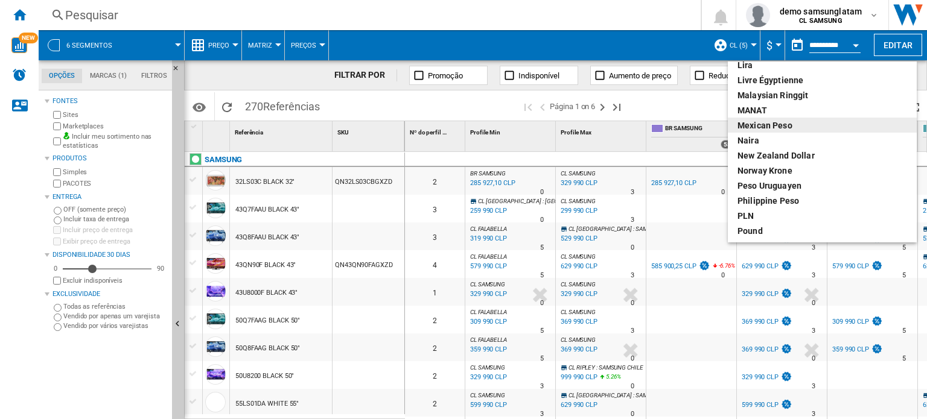
click at [795, 127] on div "Mexican peso" at bounding box center [822, 125] width 170 height 12
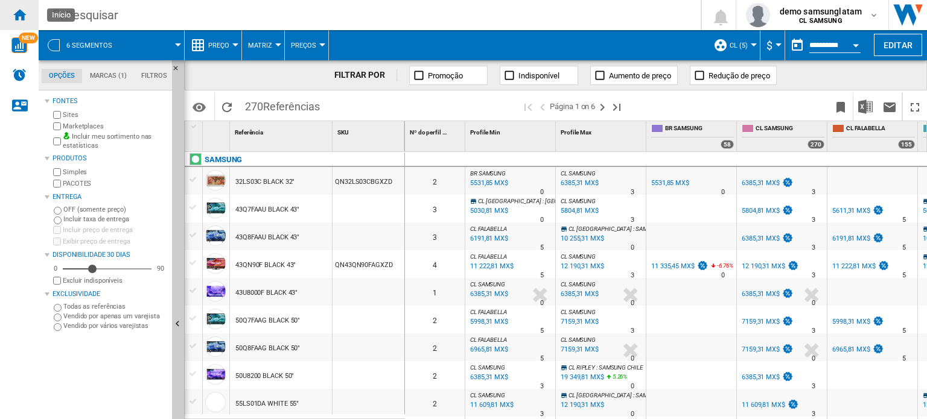
click at [24, 19] on ng-md-icon "Início" at bounding box center [19, 14] width 14 height 14
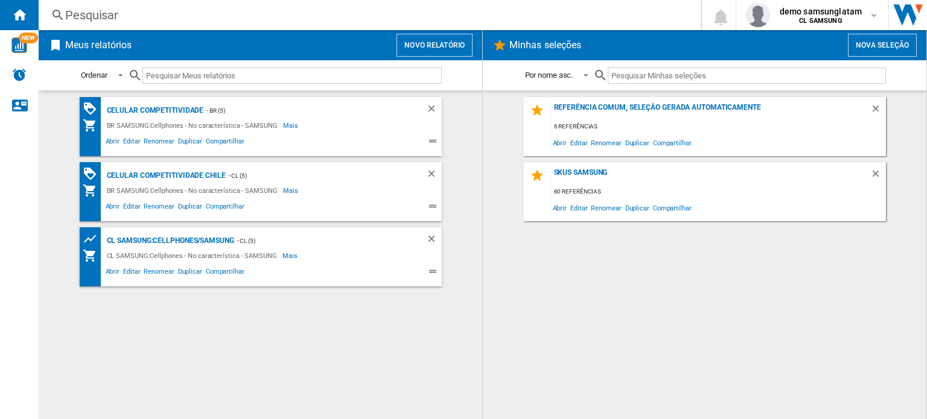
click at [454, 43] on button "Novo relatório" at bounding box center [434, 45] width 76 height 23
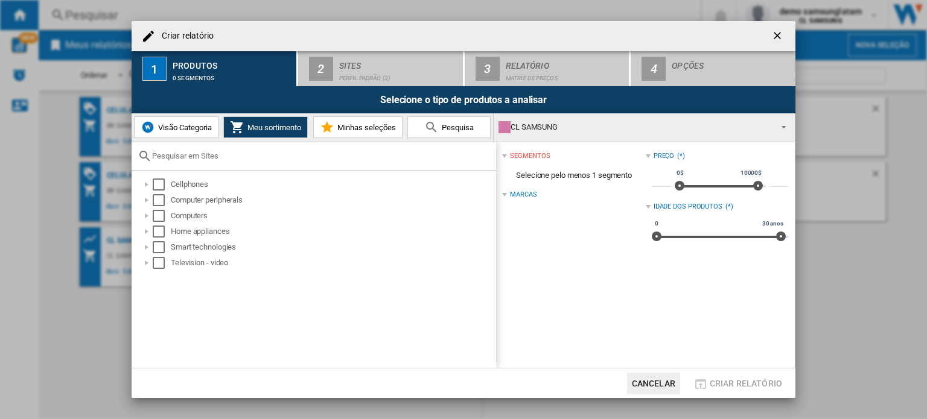
click at [776, 39] on ng-md-icon "getI18NText('BUTTONS.CLOSE_DIALOG')" at bounding box center [778, 37] width 14 height 14
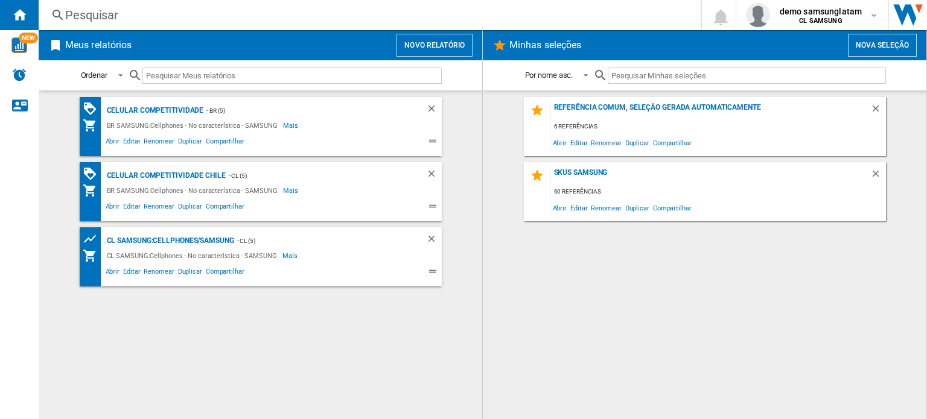
click at [393, 47] on span "Meus relatórios Novo relatório" at bounding box center [260, 45] width 424 height 23
click at [416, 43] on button "Novo relatório" at bounding box center [434, 45] width 76 height 23
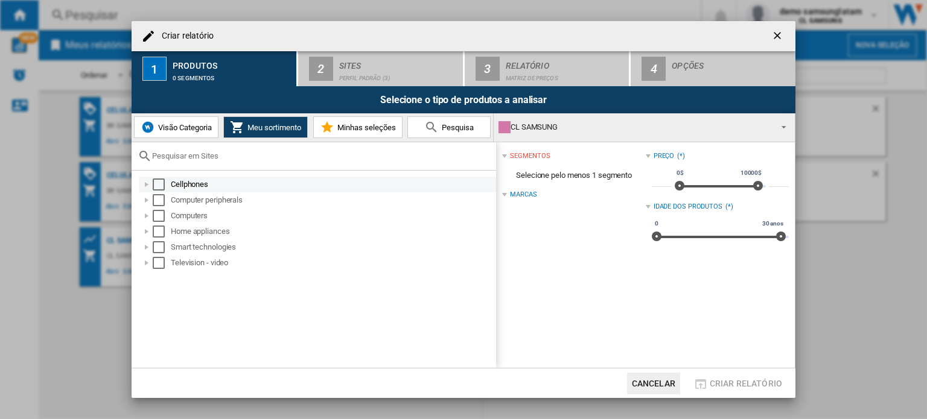
click at [155, 184] on div "Select" at bounding box center [159, 185] width 12 height 12
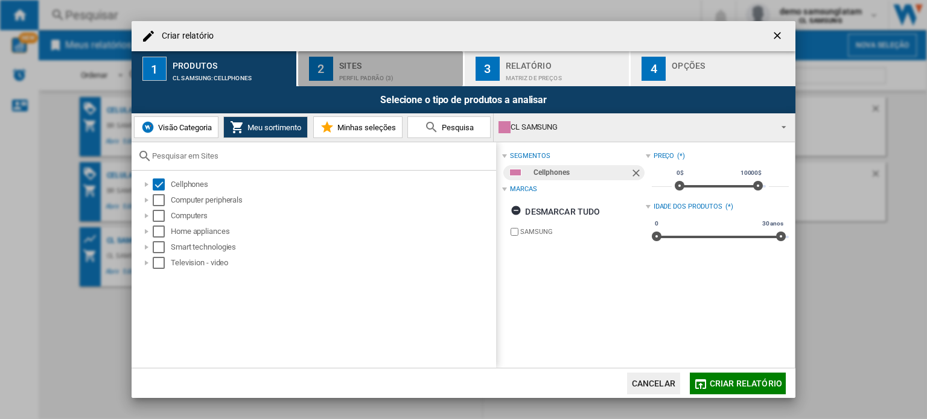
drag, startPoint x: 381, startPoint y: 72, endPoint x: 398, endPoint y: 77, distance: 18.1
click at [381, 71] on div "Perfil padrão (3)" at bounding box center [398, 75] width 119 height 13
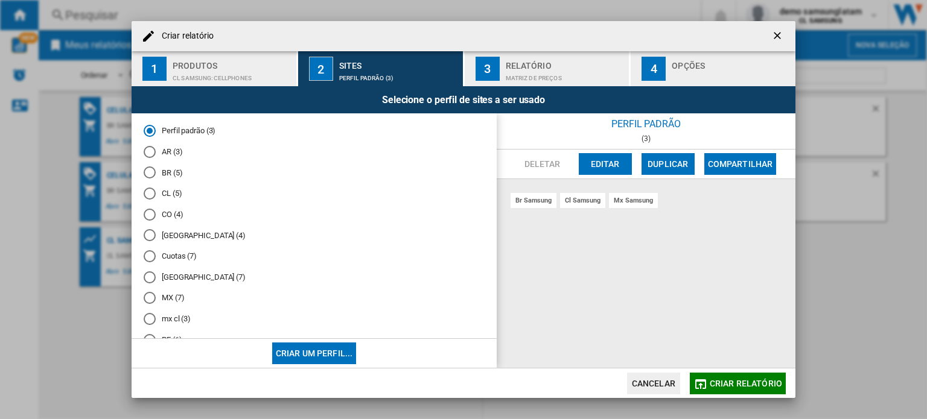
click at [167, 193] on md-radio-button "CL (5)" at bounding box center [314, 193] width 341 height 11
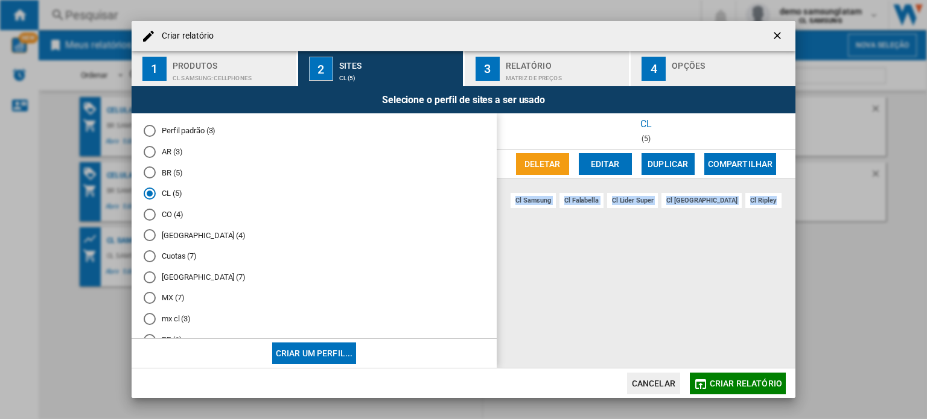
drag, startPoint x: 512, startPoint y: 202, endPoint x: 738, endPoint y: 202, distance: 226.2
click at [738, 202] on div "cl samsung [PERSON_NAME] [PERSON_NAME] super cl paris [PERSON_NAME]" at bounding box center [646, 273] width 299 height 189
copy div "cl samsung [PERSON_NAME] [PERSON_NAME] super cl paris [PERSON_NAME]"
click at [241, 66] on div "Produtos" at bounding box center [232, 62] width 119 height 13
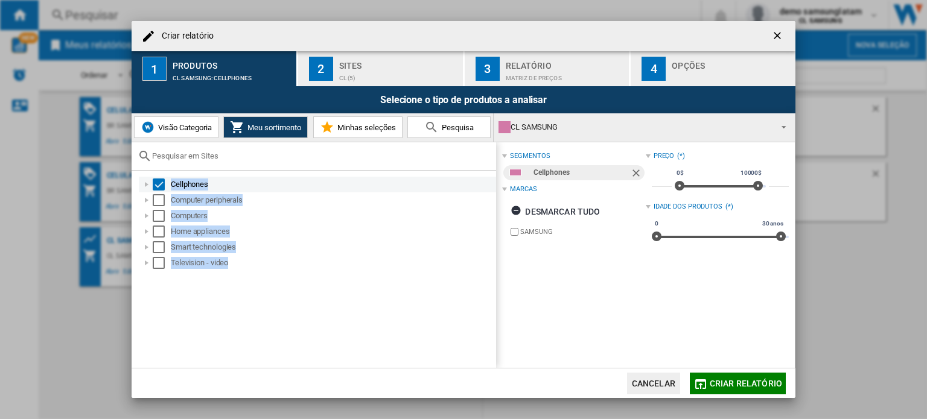
drag, startPoint x: 240, startPoint y: 263, endPoint x: 170, endPoint y: 188, distance: 102.4
click at [170, 188] on ol "Cellphones Computer peripherals Computers Home appliances Smart technologies Te…" at bounding box center [317, 224] width 358 height 94
copy ol "Cellphones Computer peripherals Computers Home appliances Smart technologies Te…"
